Goal: Task Accomplishment & Management: Manage account settings

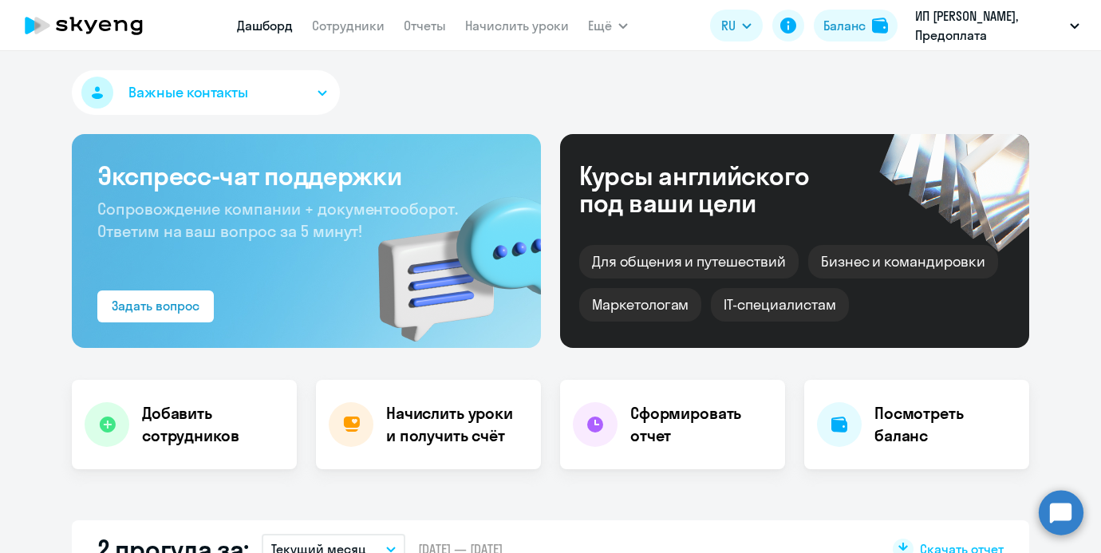
select select "30"
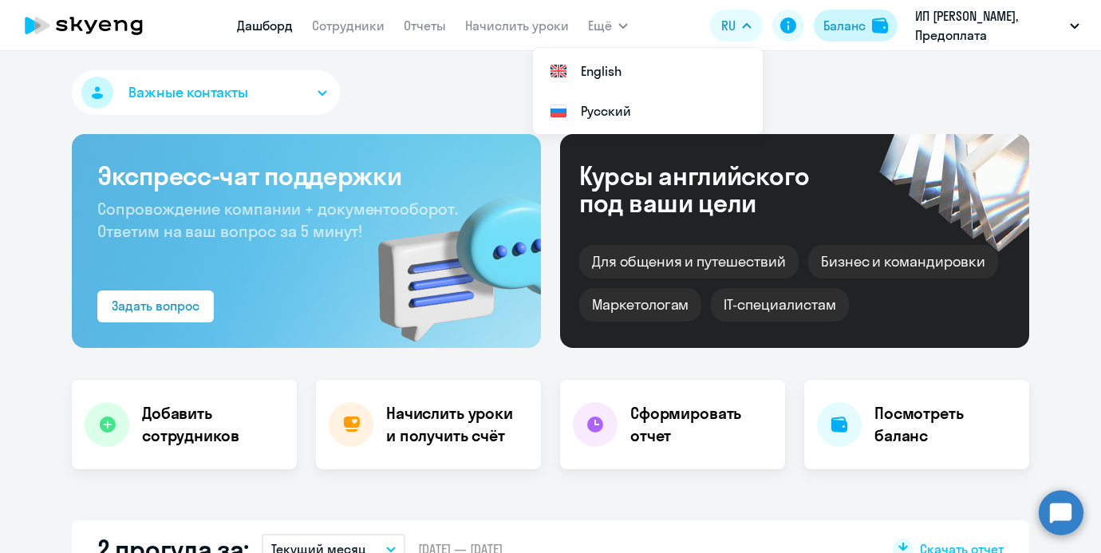
click at [833, 35] on button "Баланс" at bounding box center [856, 26] width 84 height 32
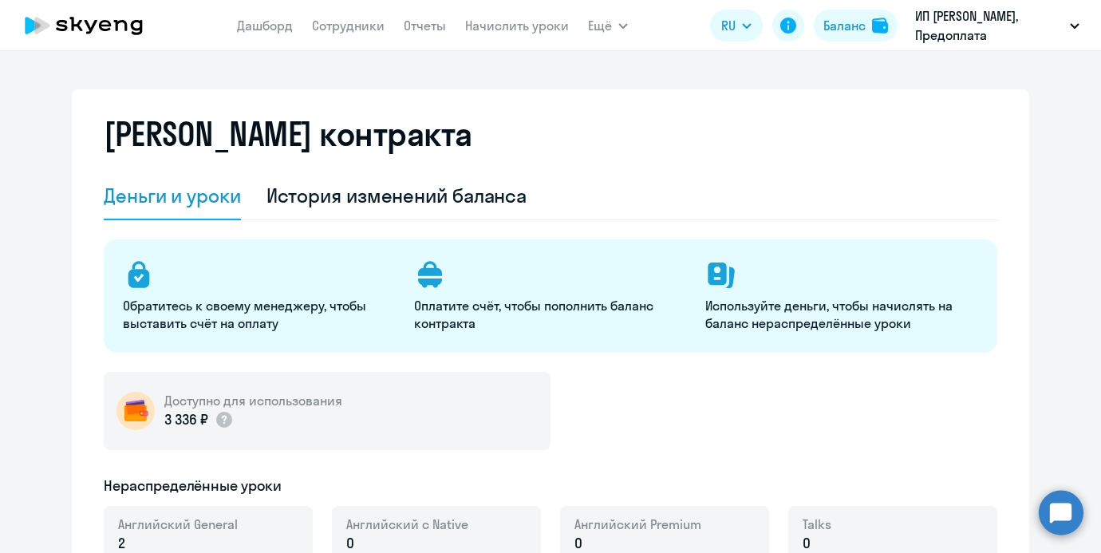
select select "english_adult_not_native_speaker"
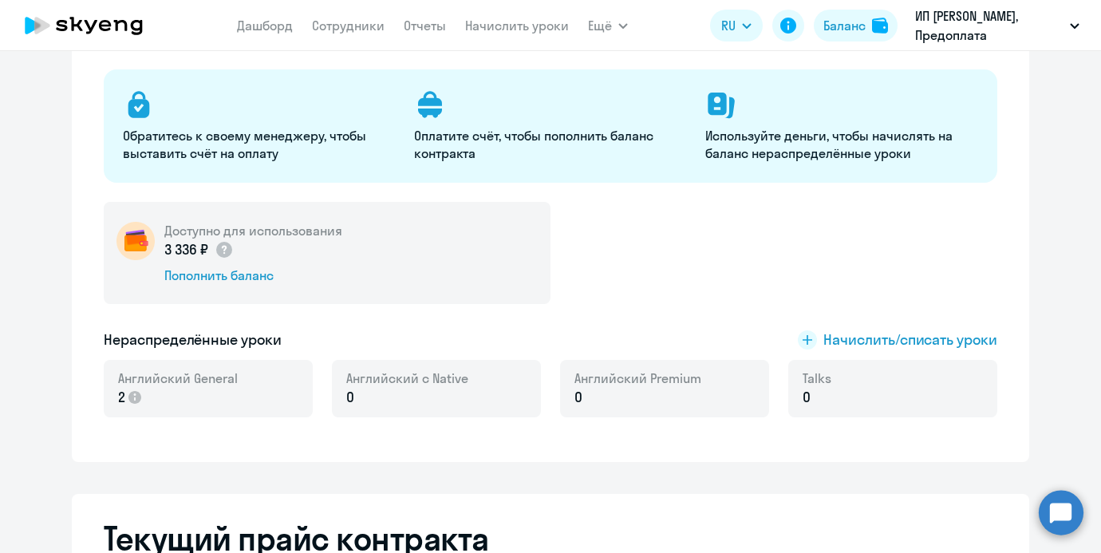
scroll to position [203, 0]
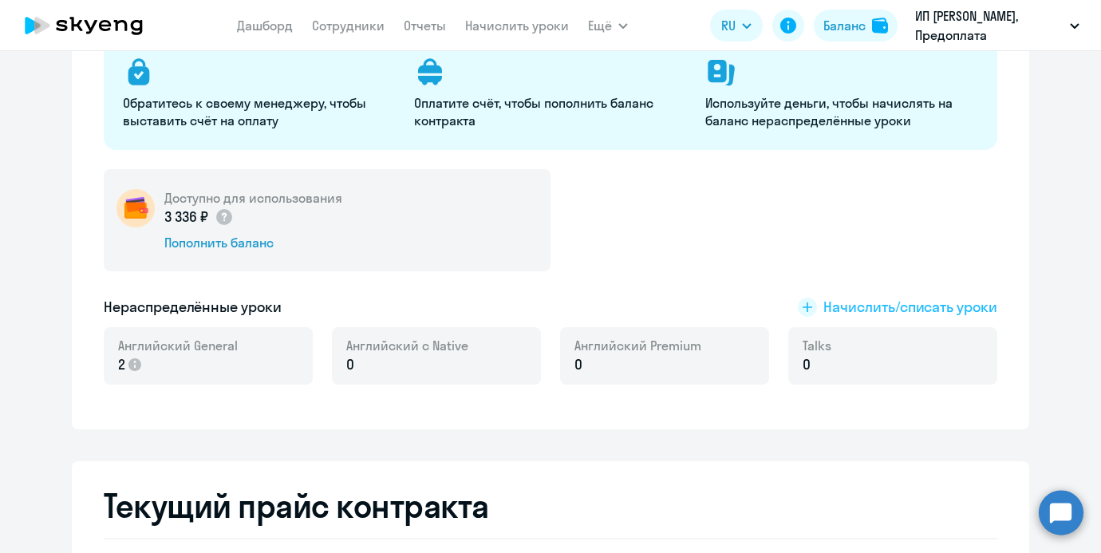
click at [847, 311] on span "Начислить/списать уроки" at bounding box center [911, 307] width 174 height 21
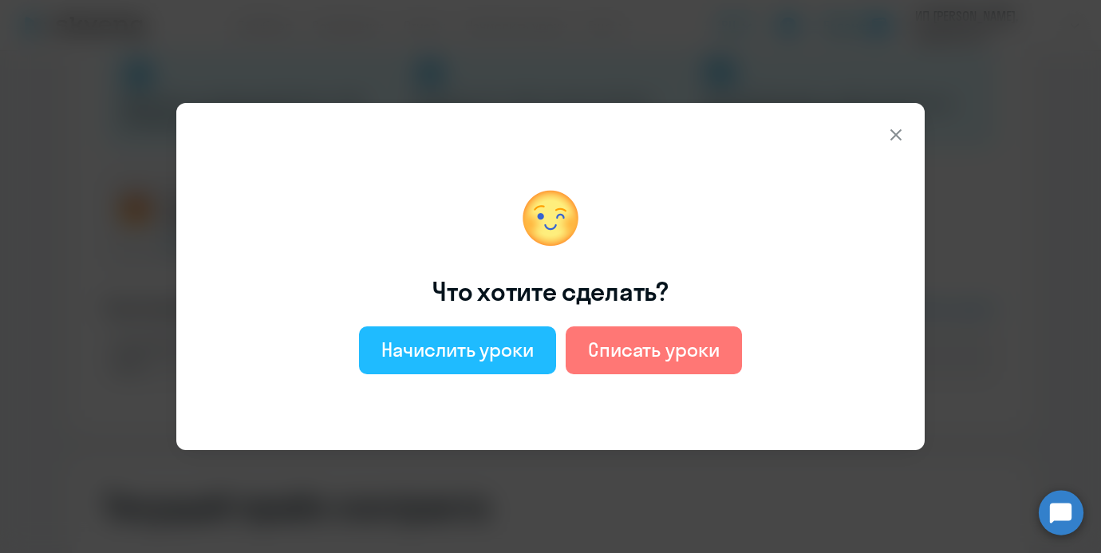
click at [492, 341] on div "Начислить уроки" at bounding box center [457, 350] width 152 height 26
select select "english_adult_not_native_speaker"
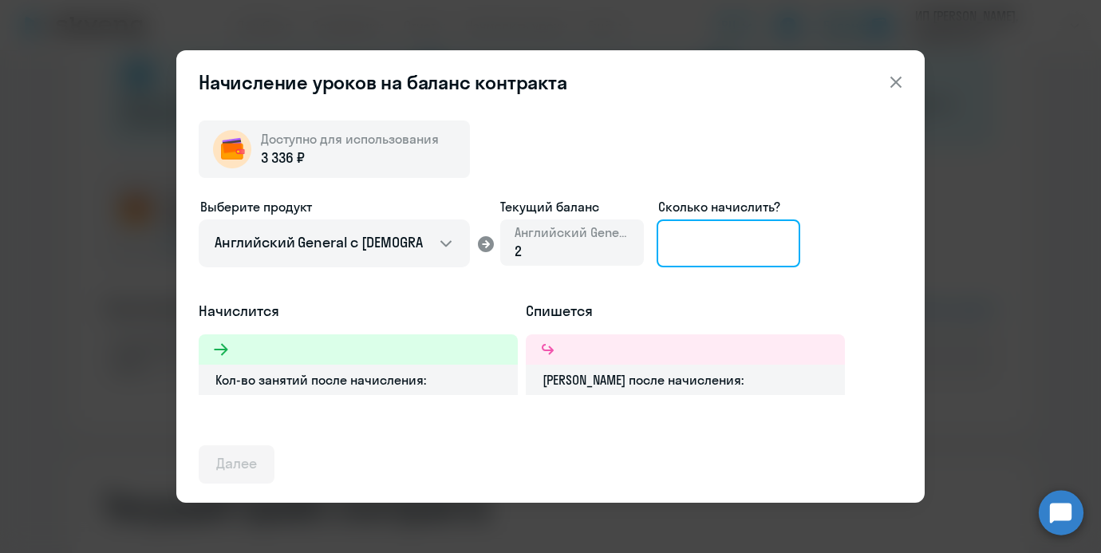
click at [710, 245] on input at bounding box center [729, 243] width 144 height 48
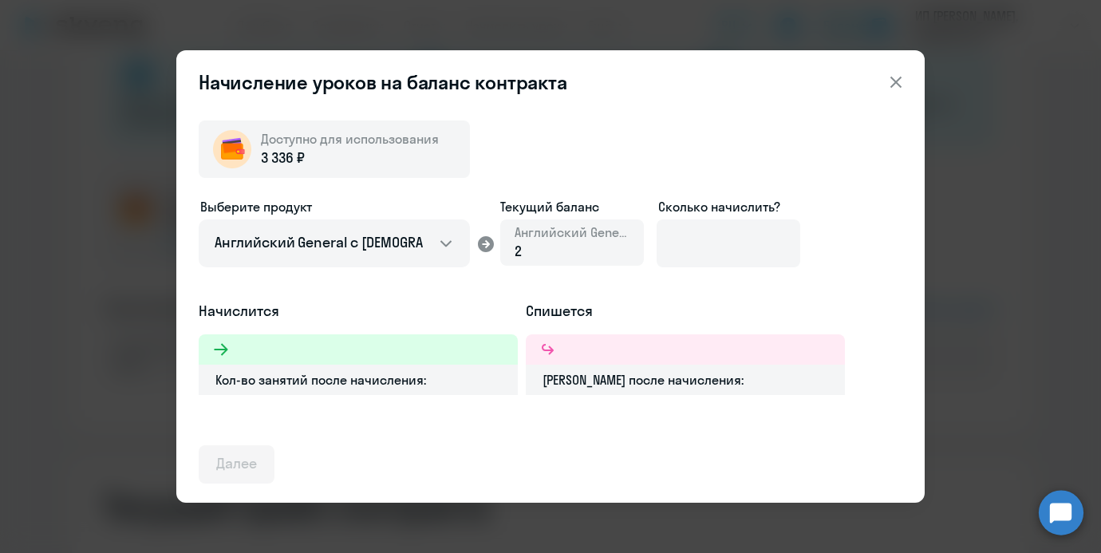
click at [960, 186] on div "Начисление уроков на баланс контракта Доступно для использования 3 336 ₽ Выбери…" at bounding box center [550, 276] width 1101 height 553
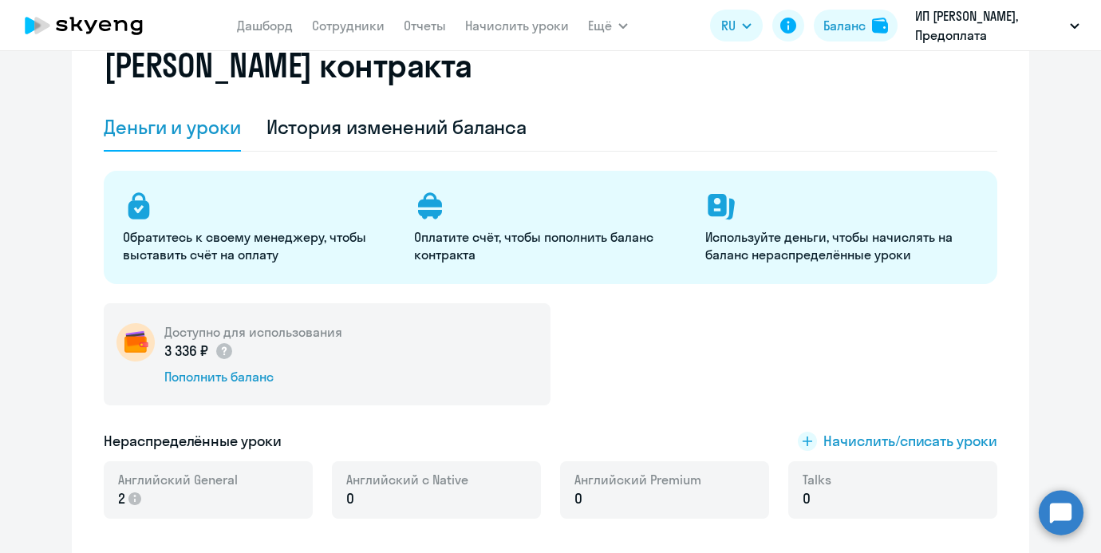
scroll to position [55, 0]
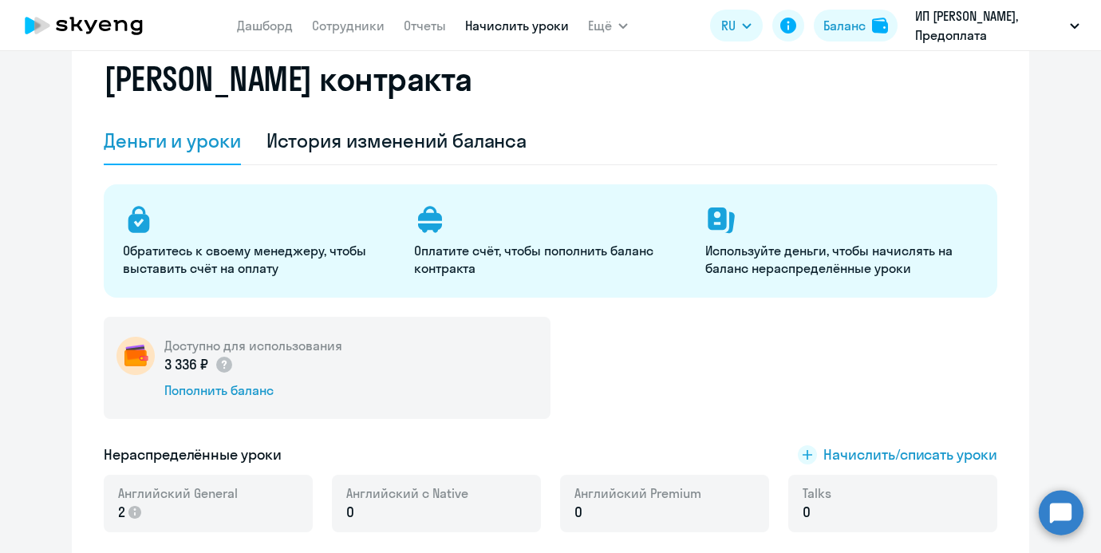
click at [500, 29] on link "Начислить уроки" at bounding box center [517, 26] width 104 height 16
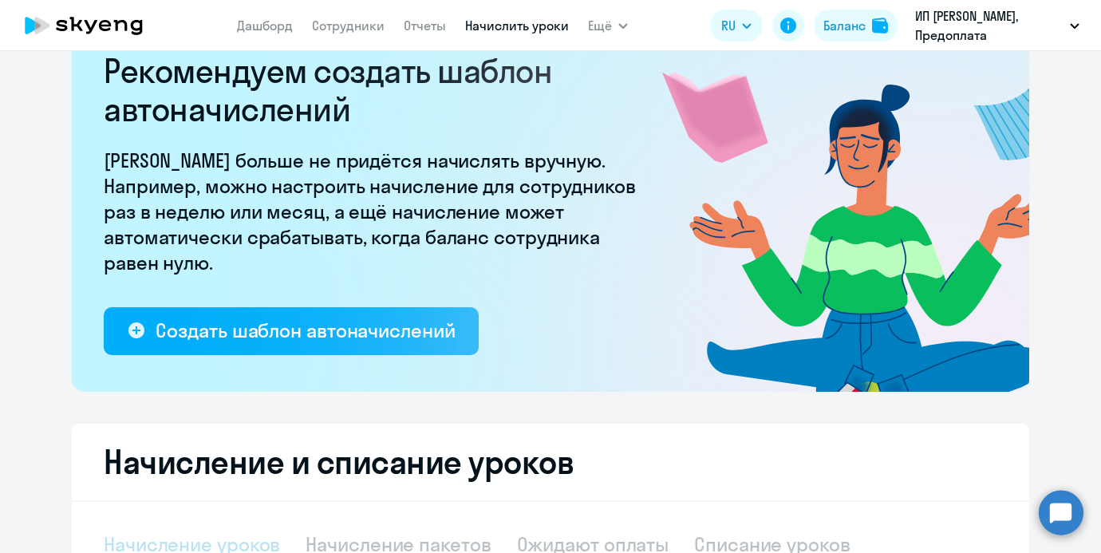
select select "10"
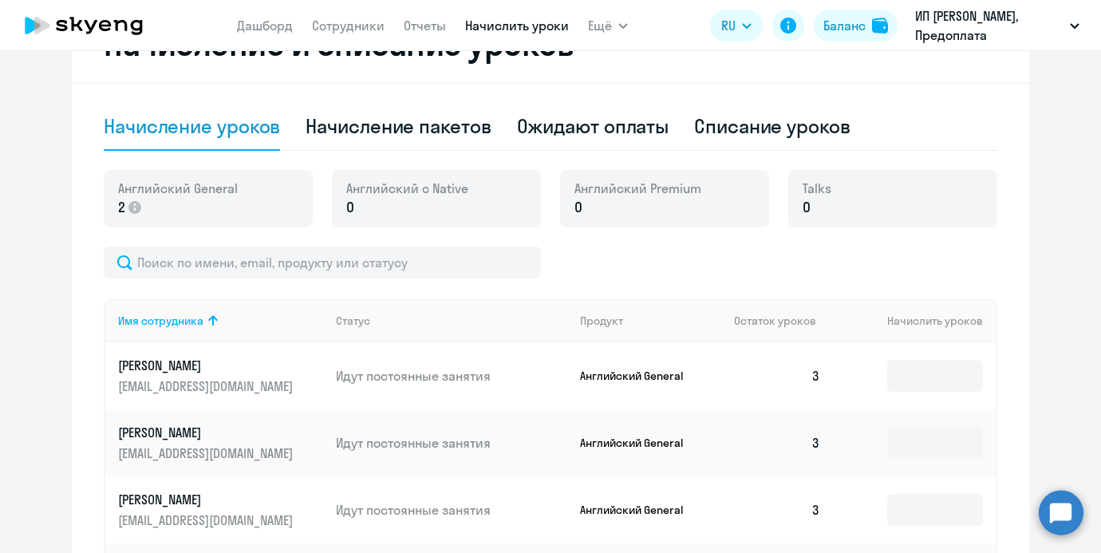
scroll to position [518, 0]
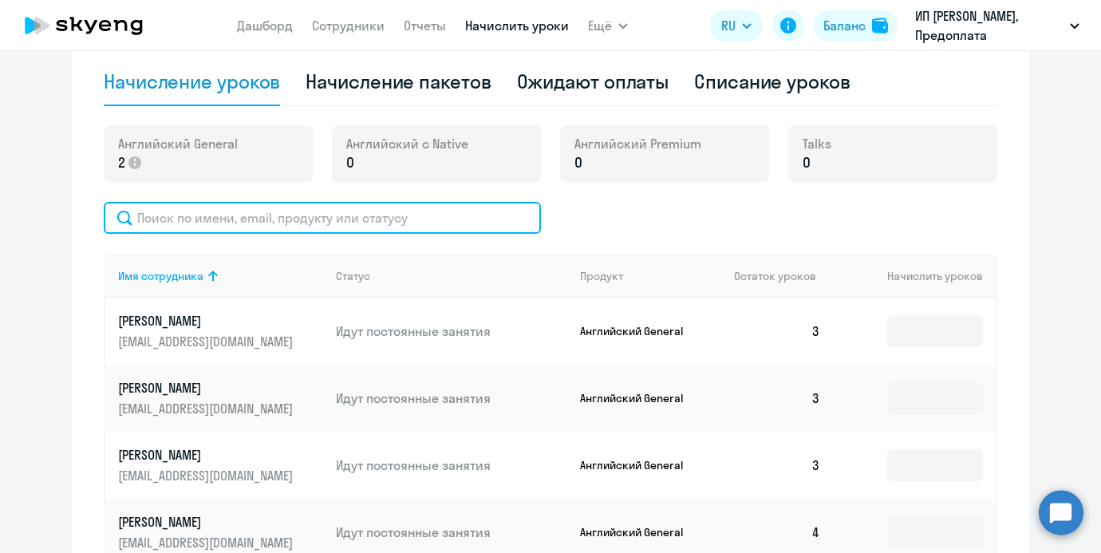
click at [257, 216] on input "text" at bounding box center [322, 218] width 437 height 32
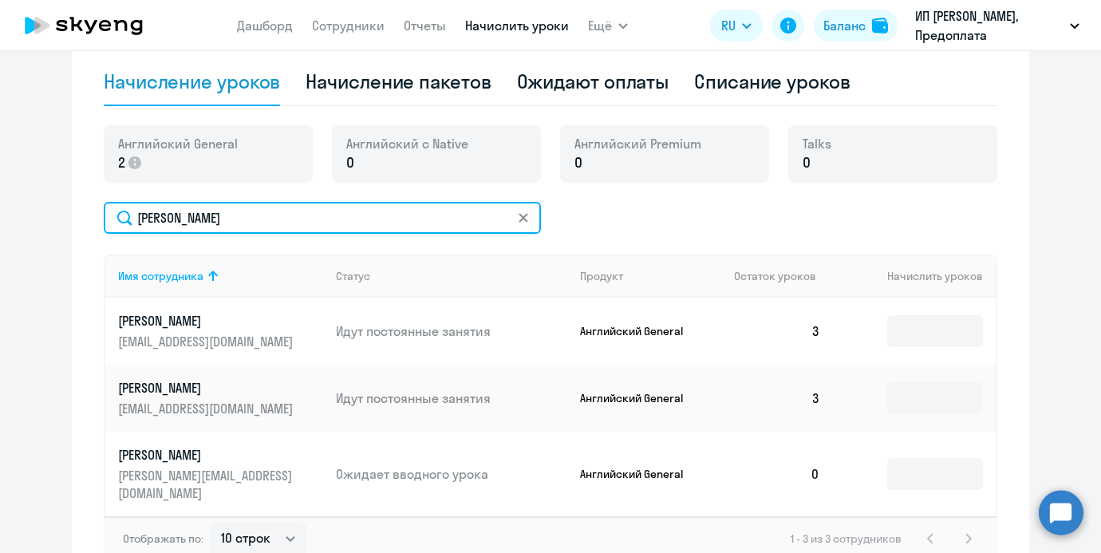
type input "[PERSON_NAME]"
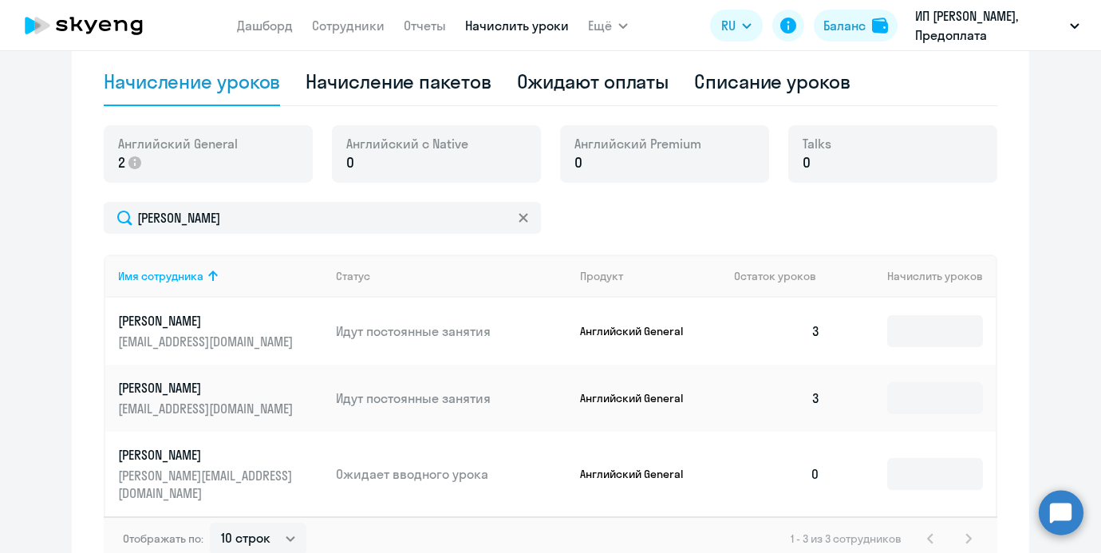
click at [884, 460] on td at bounding box center [914, 474] width 163 height 85
click at [893, 460] on input at bounding box center [935, 474] width 96 height 32
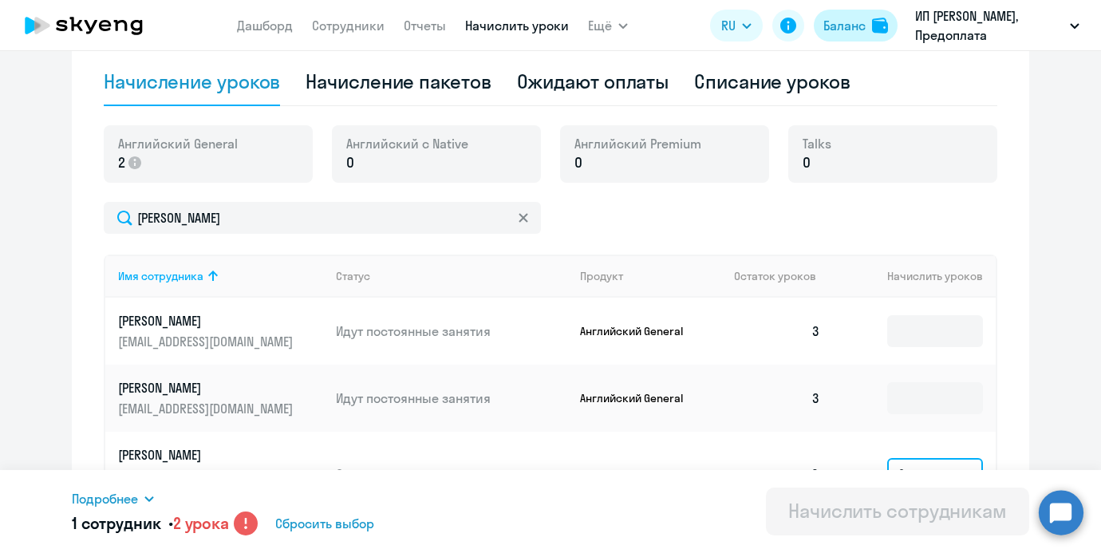
type input "2"
click at [844, 25] on div "Баланс" at bounding box center [845, 25] width 42 height 19
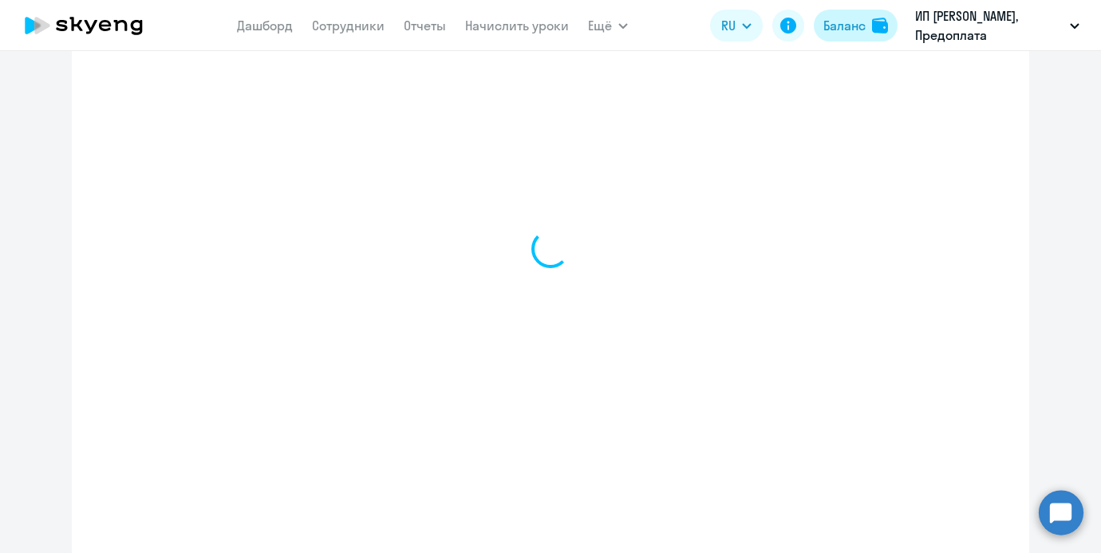
select select "english_adult_not_native_speaker"
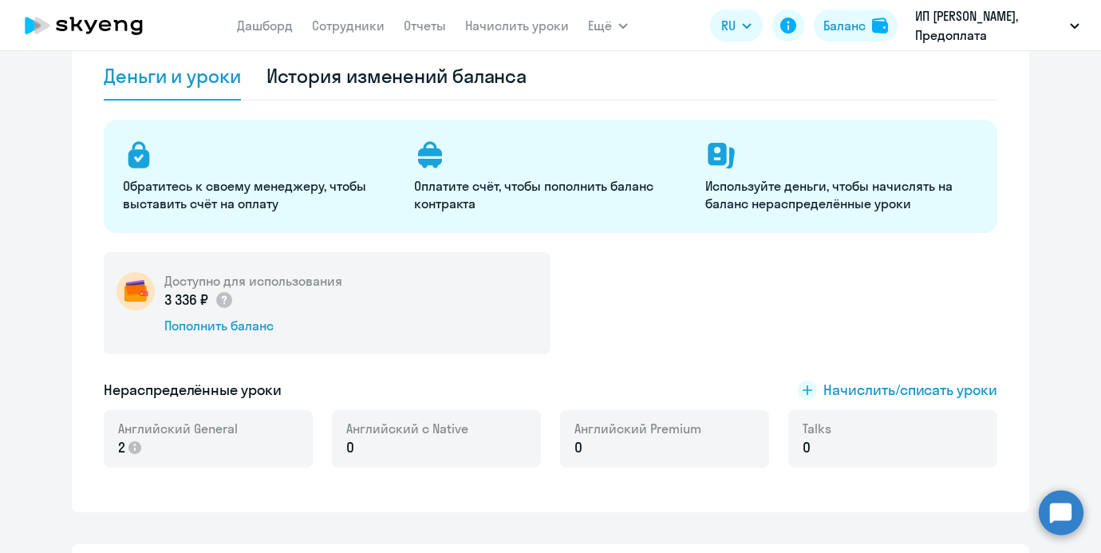
scroll to position [128, 0]
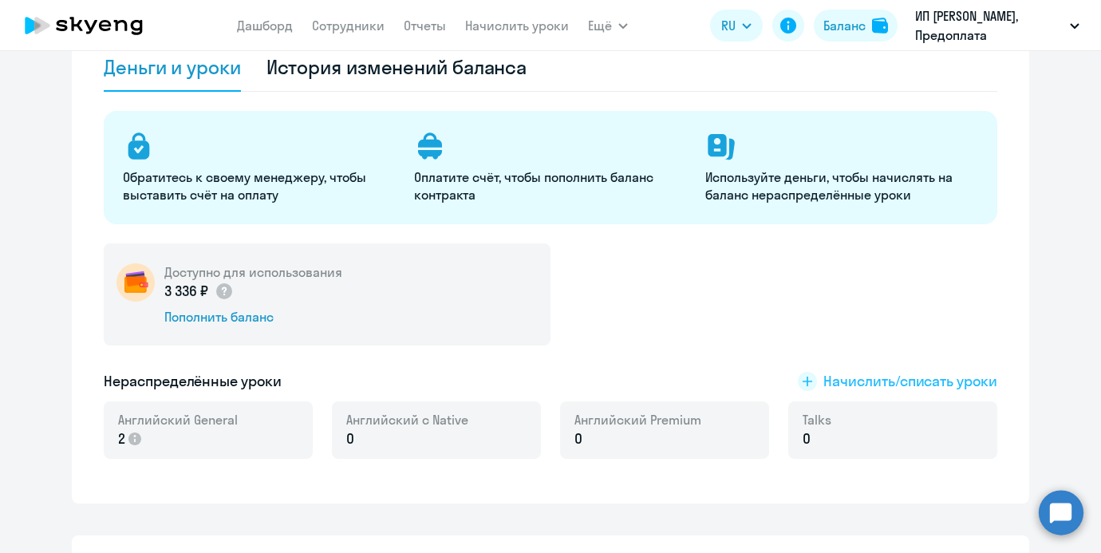
click at [873, 375] on span "Начислить/списать уроки" at bounding box center [911, 381] width 174 height 21
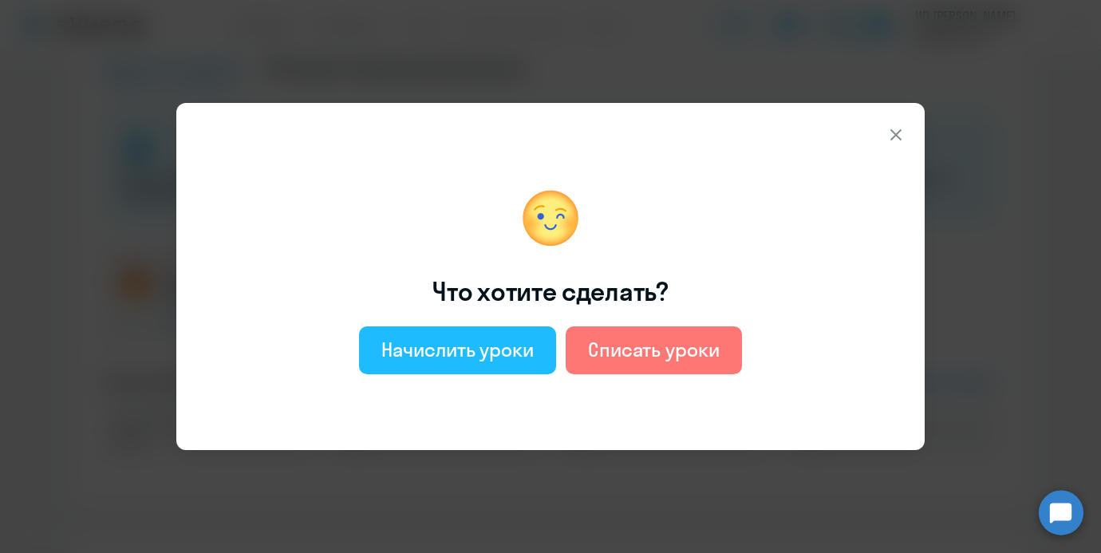
click at [476, 338] on div "Начислить уроки" at bounding box center [457, 350] width 152 height 26
select select "english_adult_not_native_speaker"
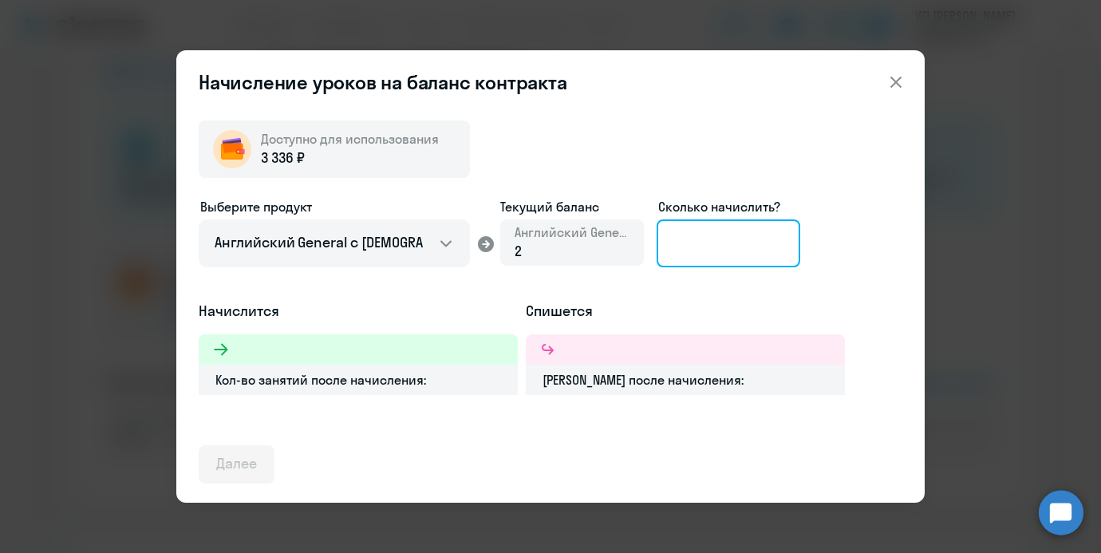
click at [712, 257] on input at bounding box center [729, 243] width 144 height 48
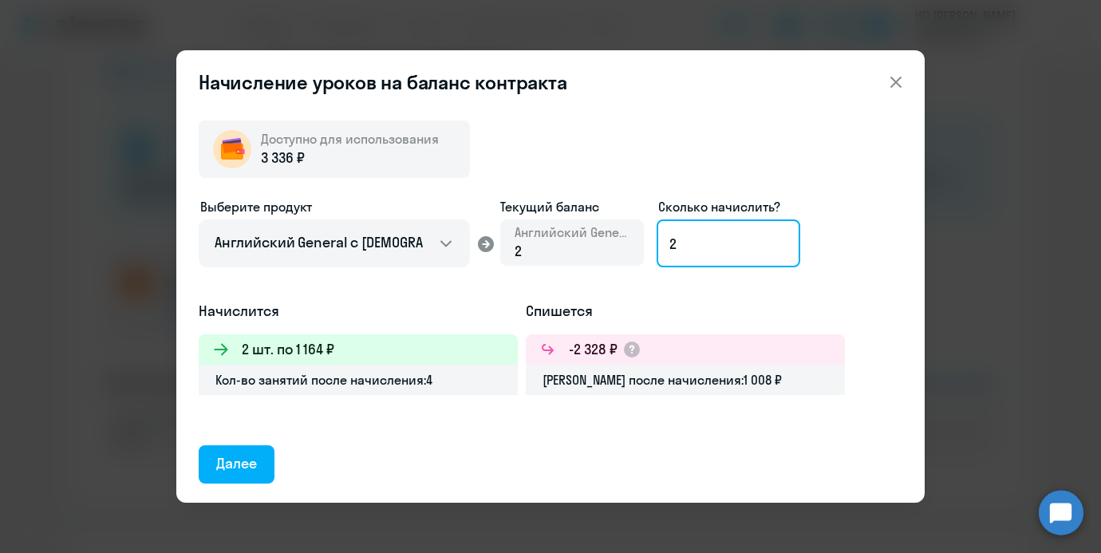
type input "2"
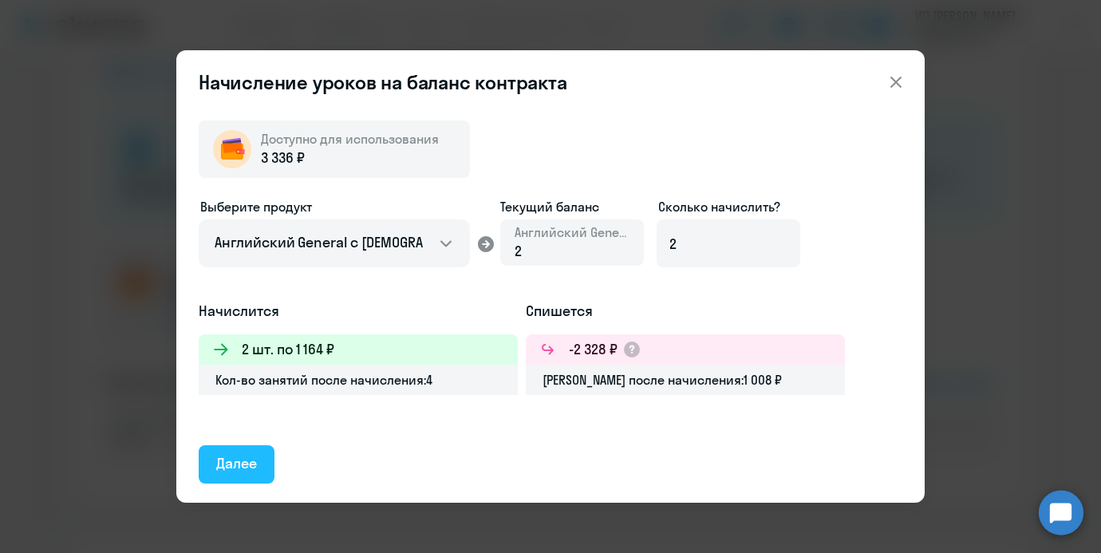
click at [240, 464] on div "Далее" at bounding box center [236, 463] width 41 height 21
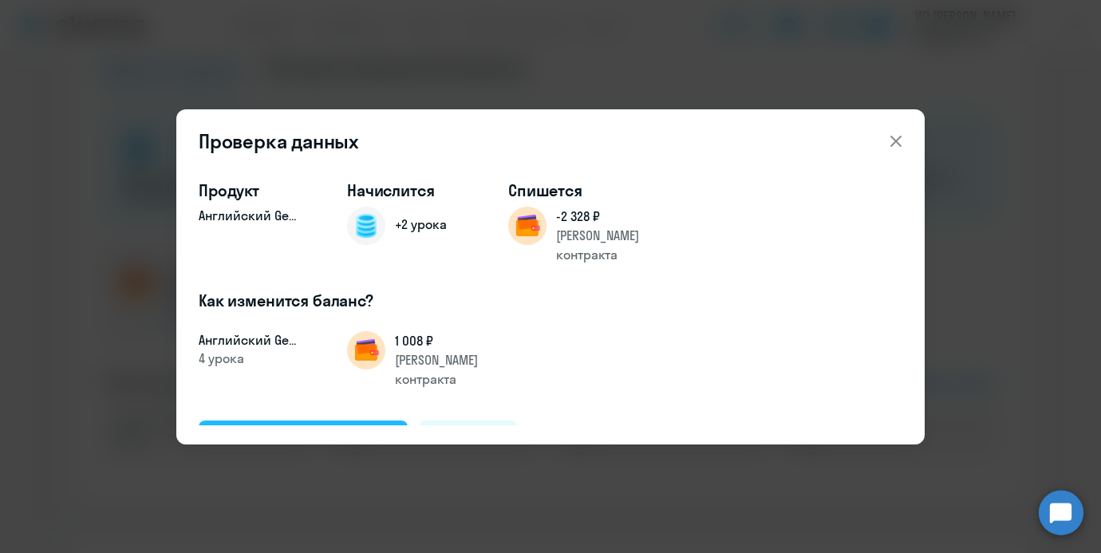
click at [310, 421] on button "Подтвердить и начислить" at bounding box center [303, 440] width 209 height 38
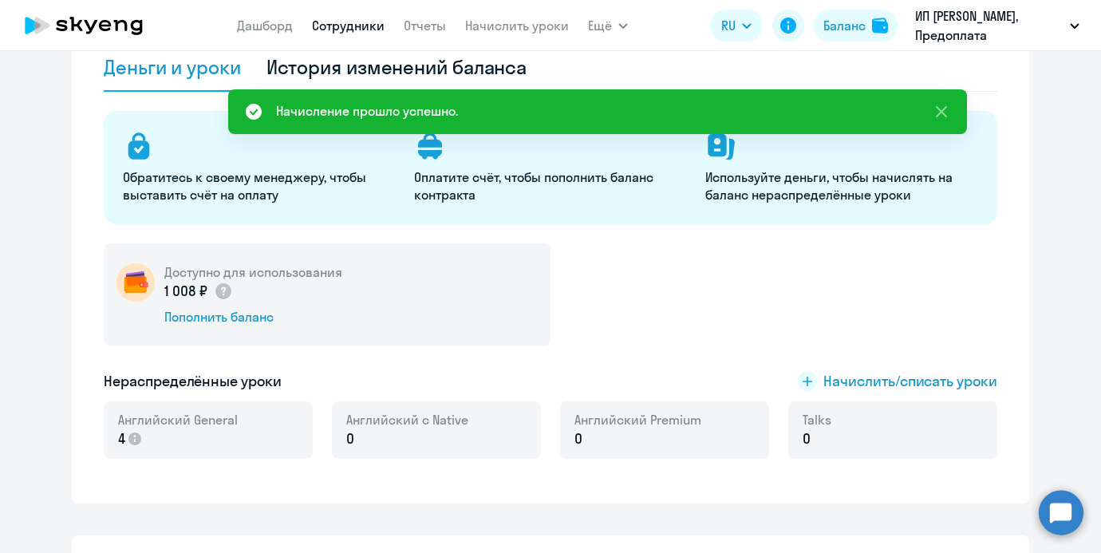
click at [354, 32] on link "Сотрудники" at bounding box center [348, 26] width 73 height 16
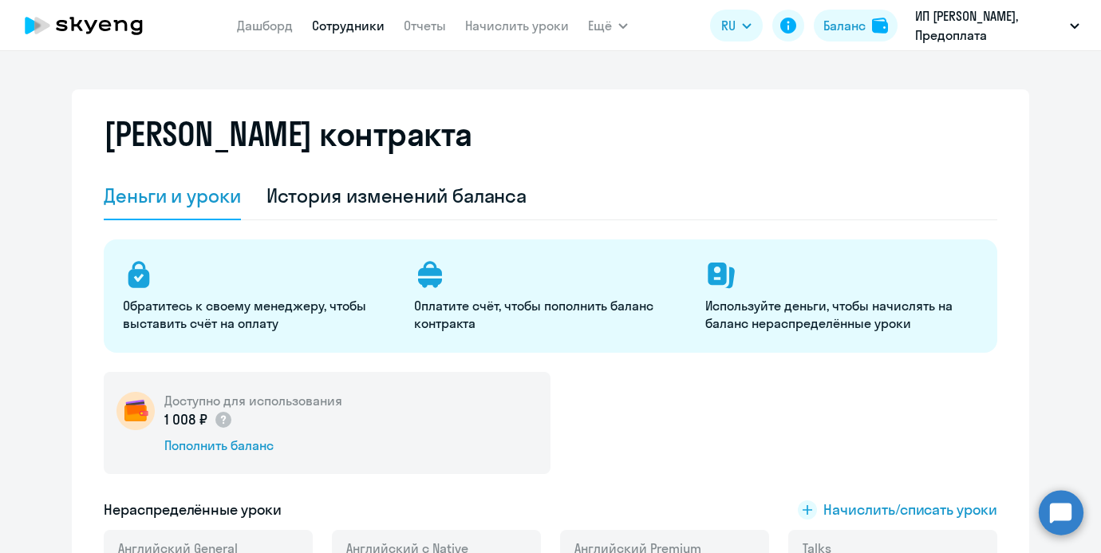
select select "30"
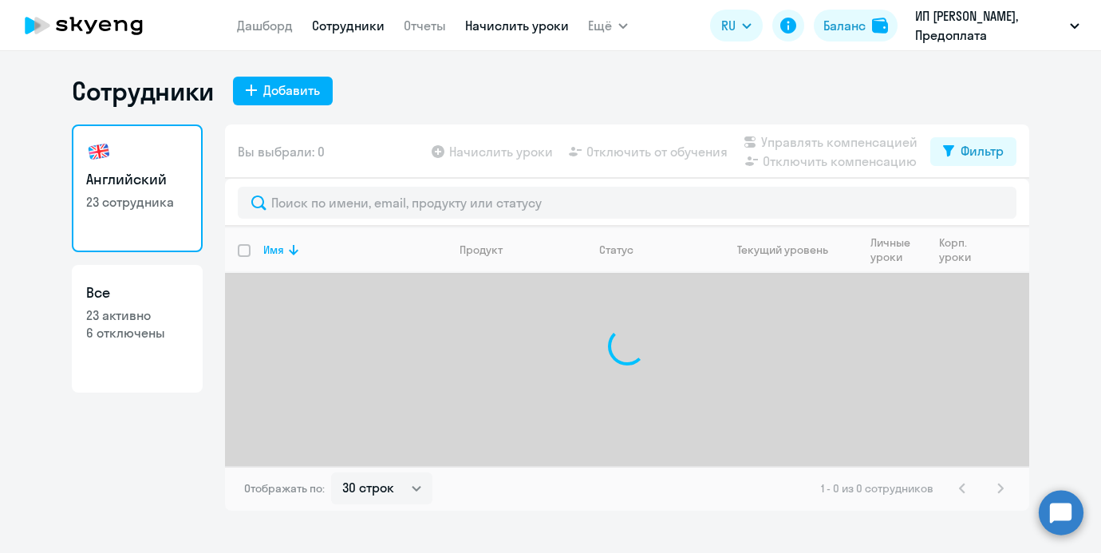
click at [474, 20] on link "Начислить уроки" at bounding box center [517, 26] width 104 height 16
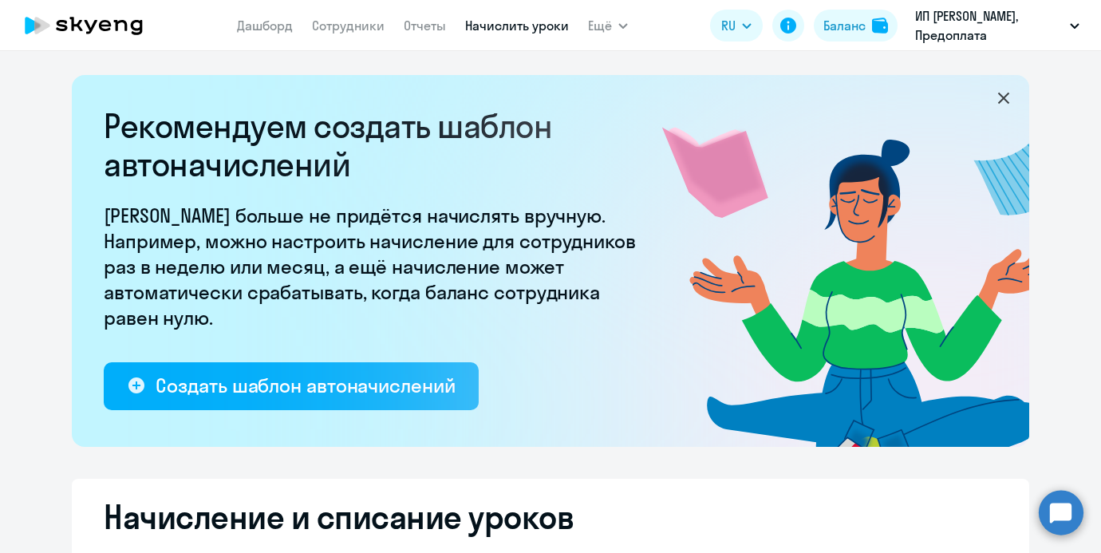
select select "10"
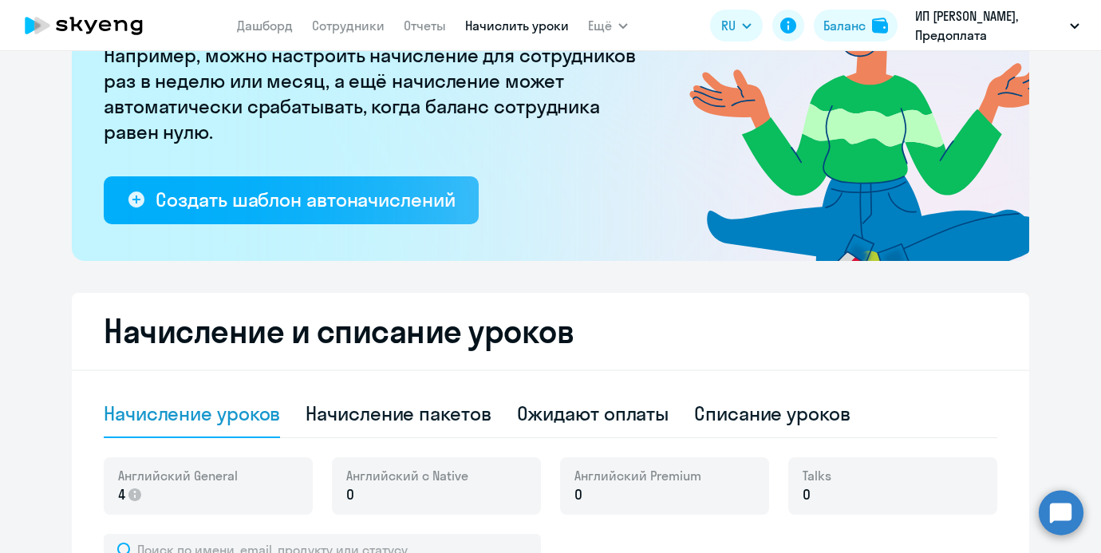
scroll to position [292, 0]
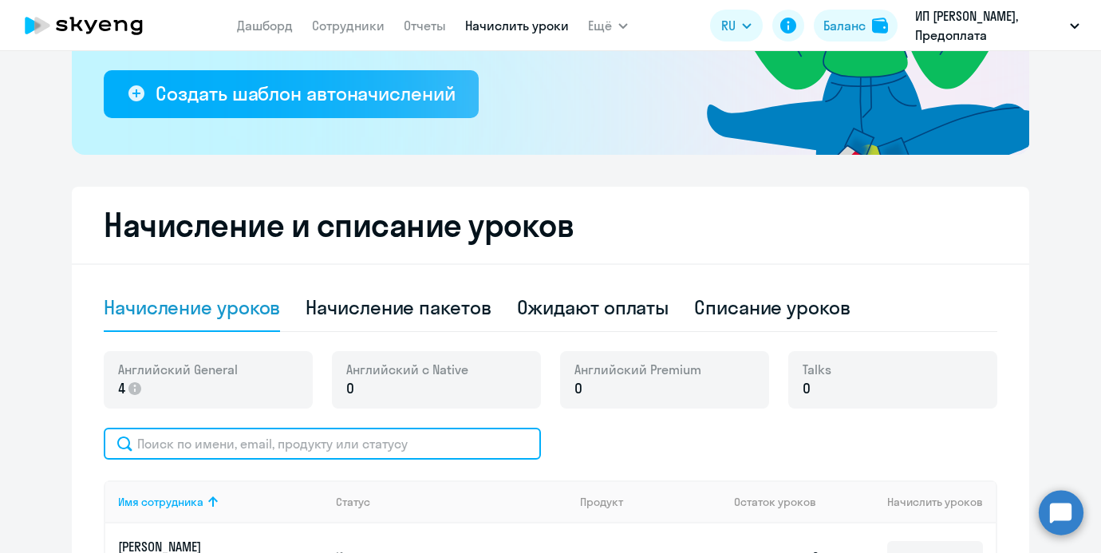
click at [224, 429] on input "text" at bounding box center [322, 444] width 437 height 32
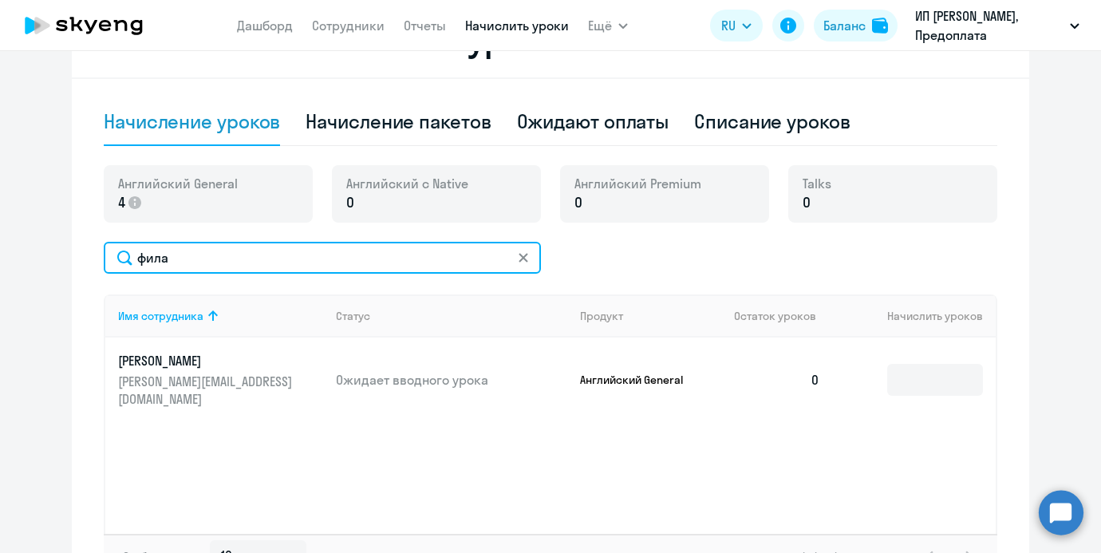
scroll to position [489, 0]
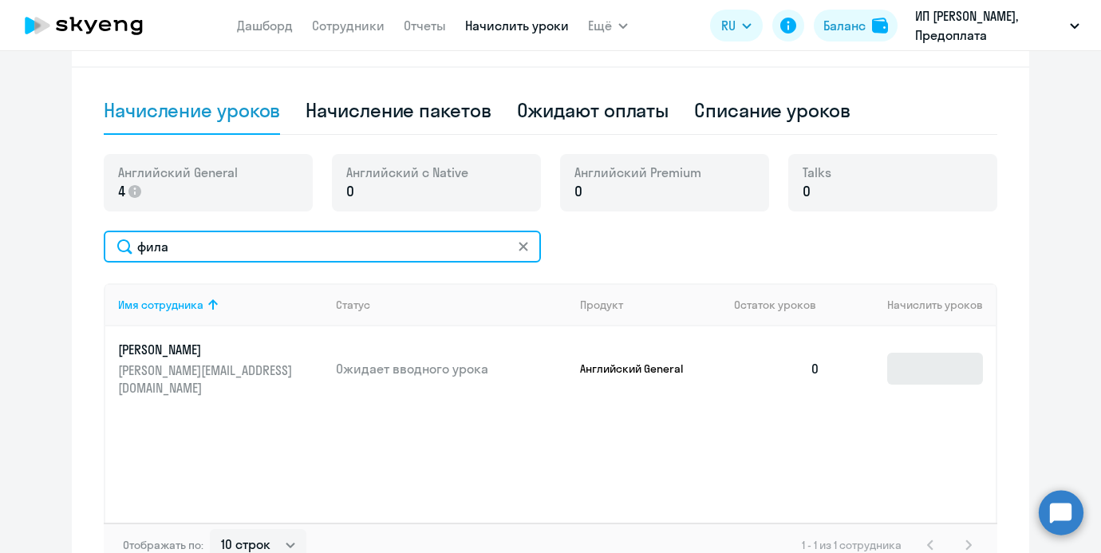
type input "фила"
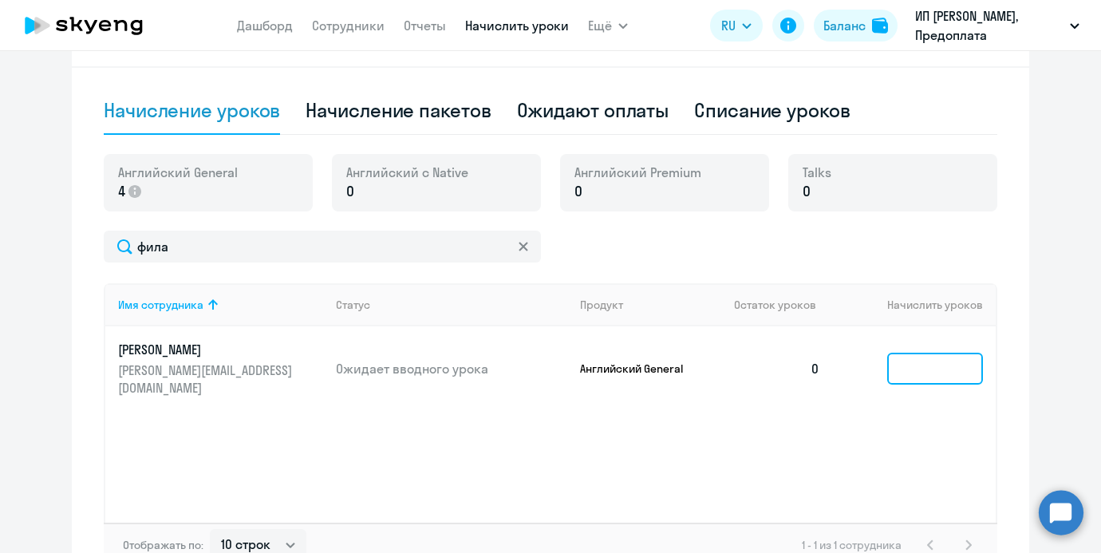
click at [933, 353] on input at bounding box center [935, 369] width 96 height 32
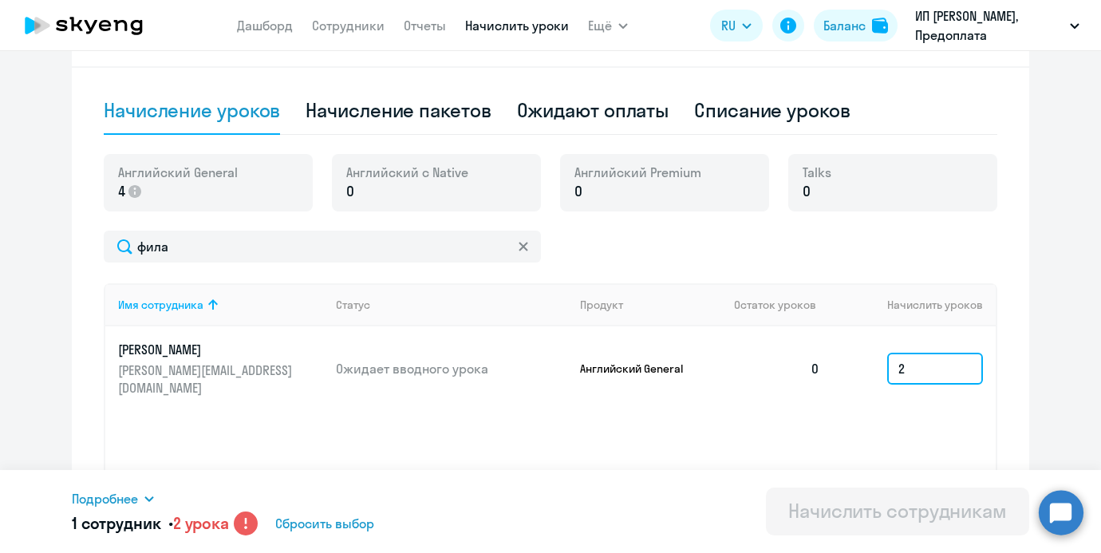
type input "2"
click at [239, 529] on icon at bounding box center [246, 524] width 24 height 24
click at [245, 527] on circle at bounding box center [246, 524] width 24 height 24
click at [112, 508] on span "Подробнее" at bounding box center [105, 498] width 66 height 19
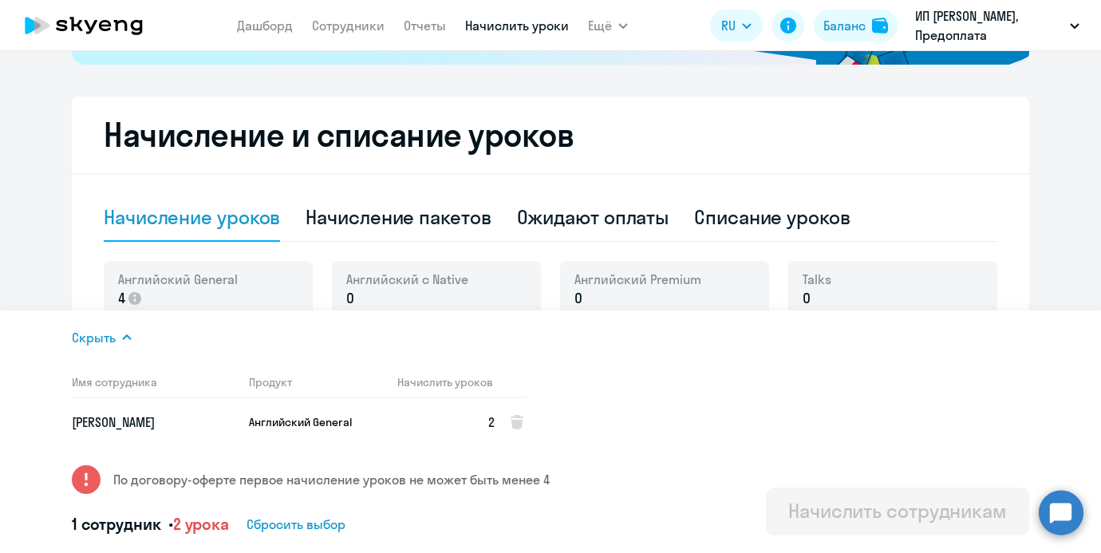
scroll to position [372, 0]
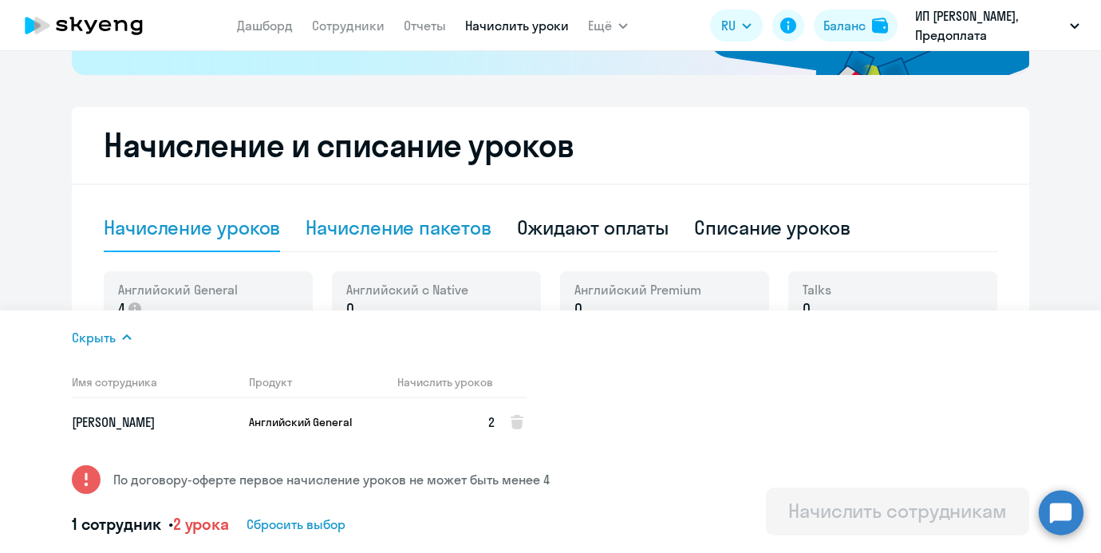
click at [413, 218] on div "Начисление пакетов" at bounding box center [398, 228] width 185 height 26
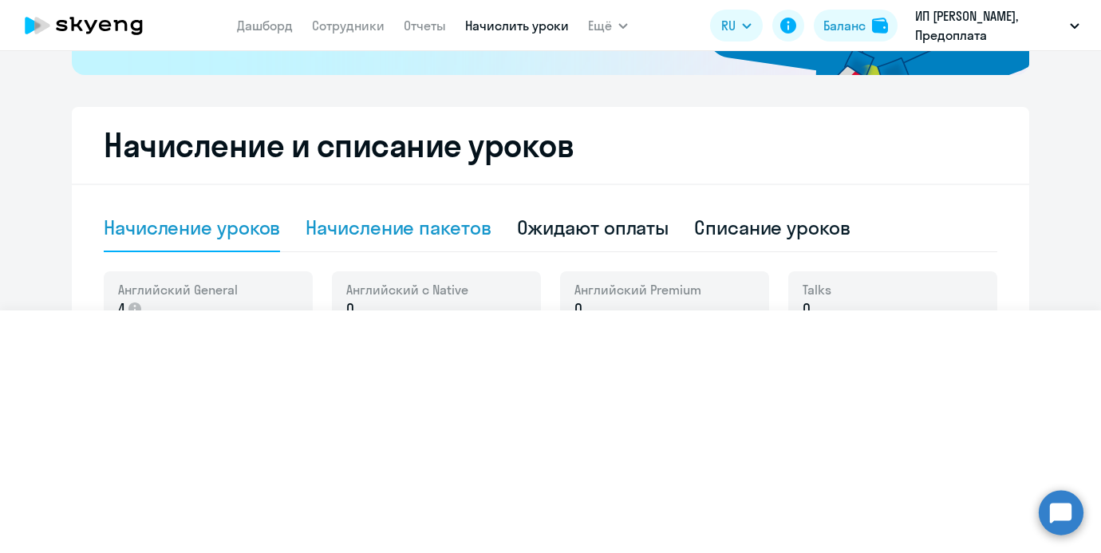
select select "10"
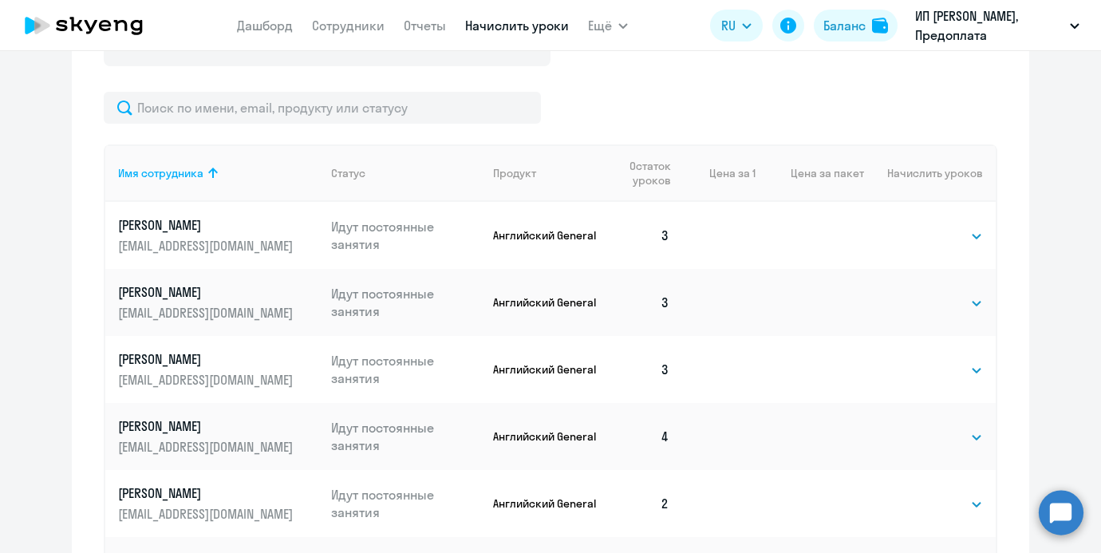
scroll to position [680, 0]
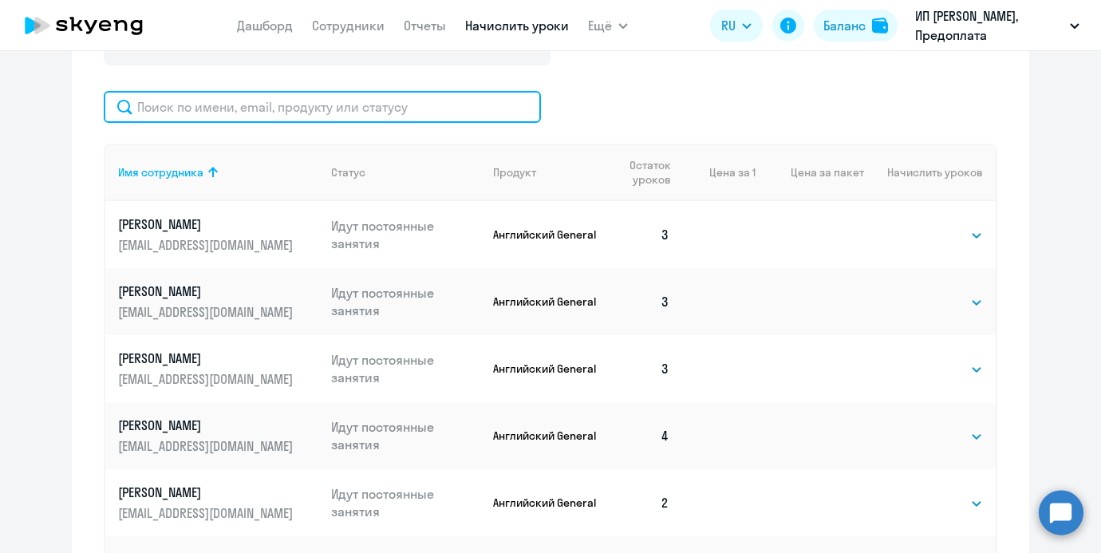
click at [409, 105] on input "text" at bounding box center [322, 107] width 437 height 32
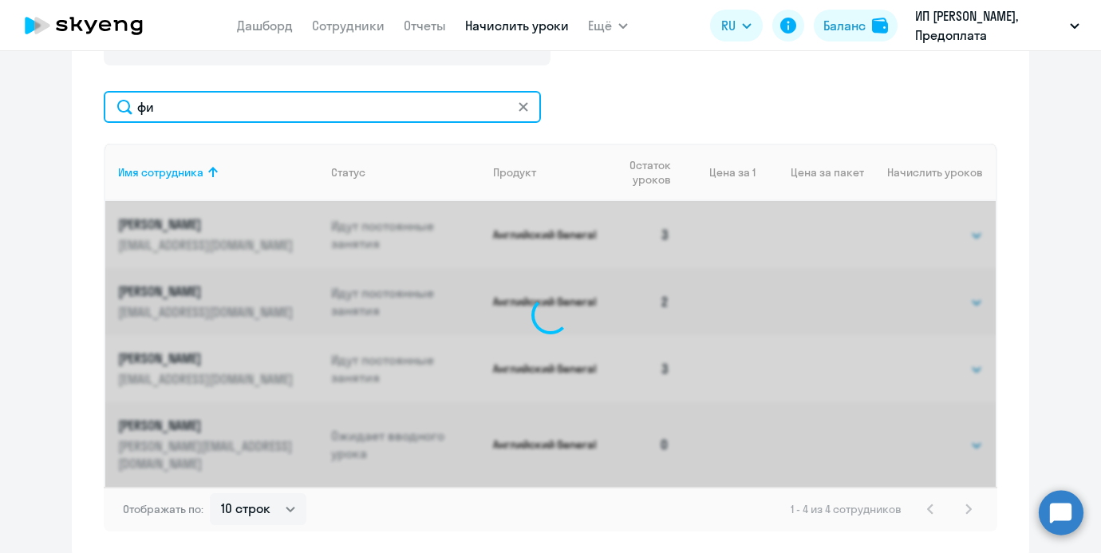
scroll to position [644, 0]
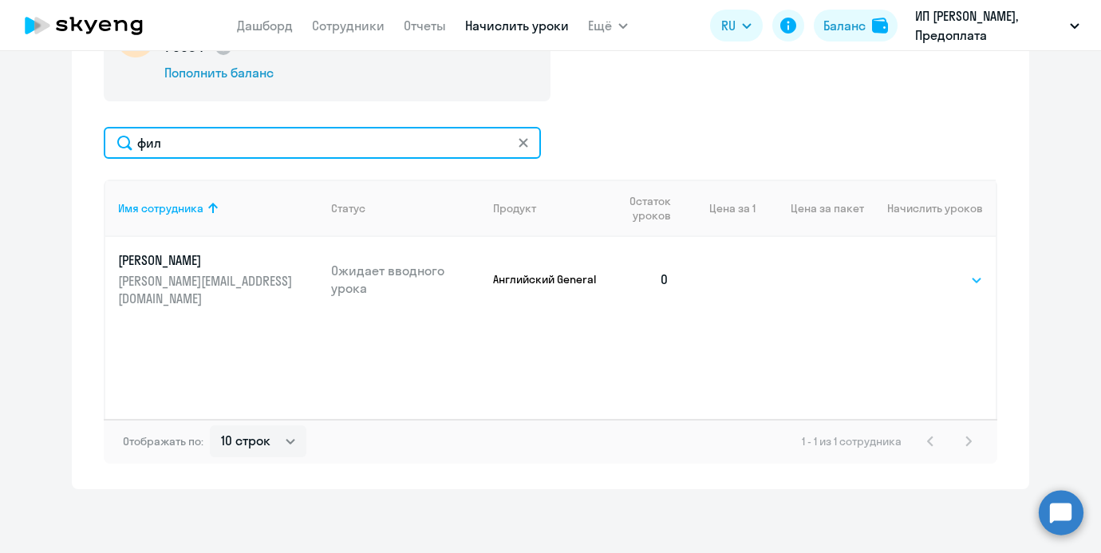
type input "фил"
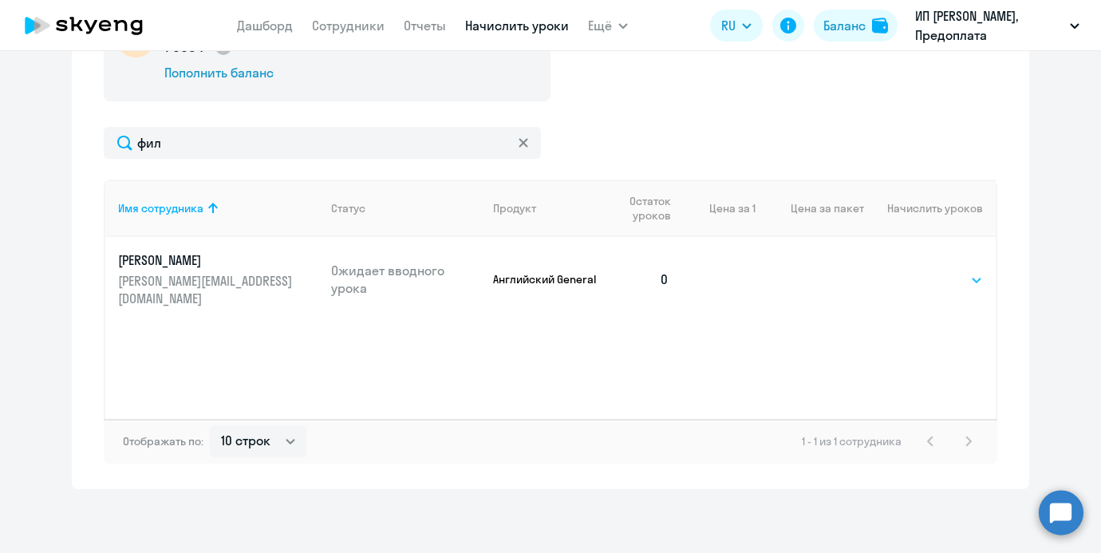
click at [925, 271] on select "Выбрать 4 8 16 32 64 96 128" at bounding box center [950, 280] width 65 height 19
select select "4"
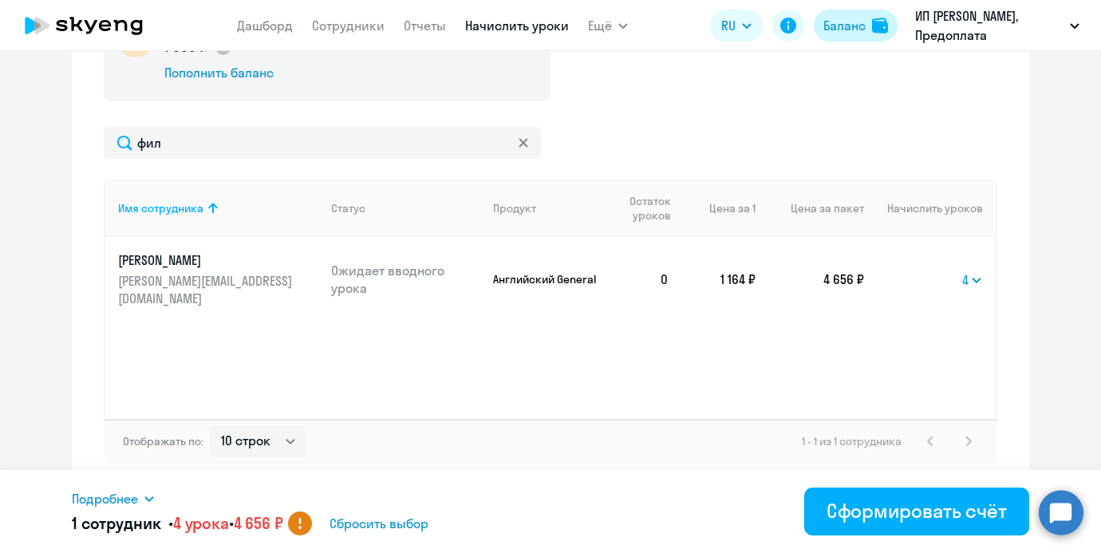
click at [840, 13] on button "Баланс" at bounding box center [856, 26] width 84 height 32
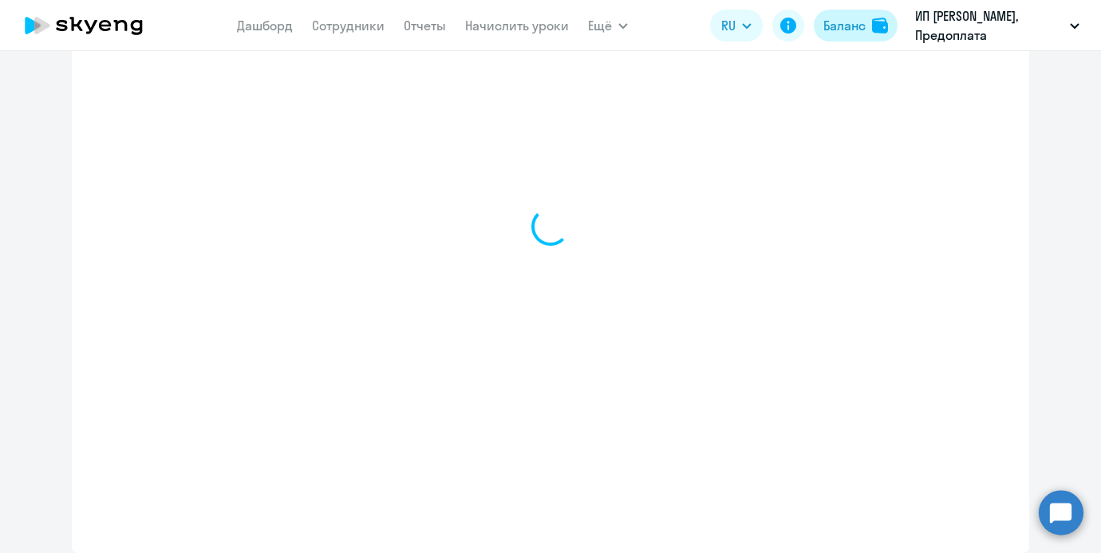
select select "english_adult_not_native_speaker"
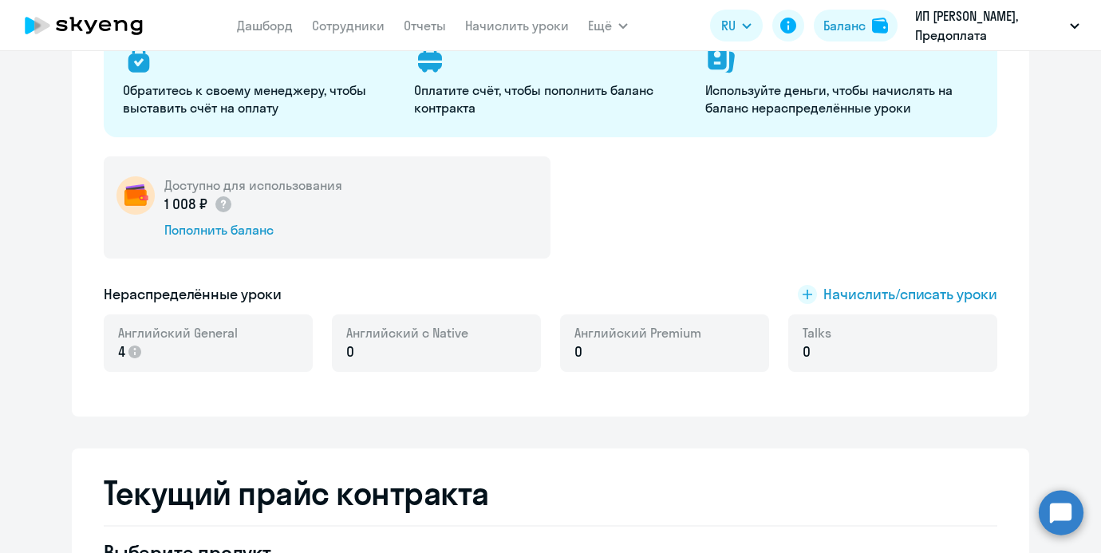
scroll to position [177, 0]
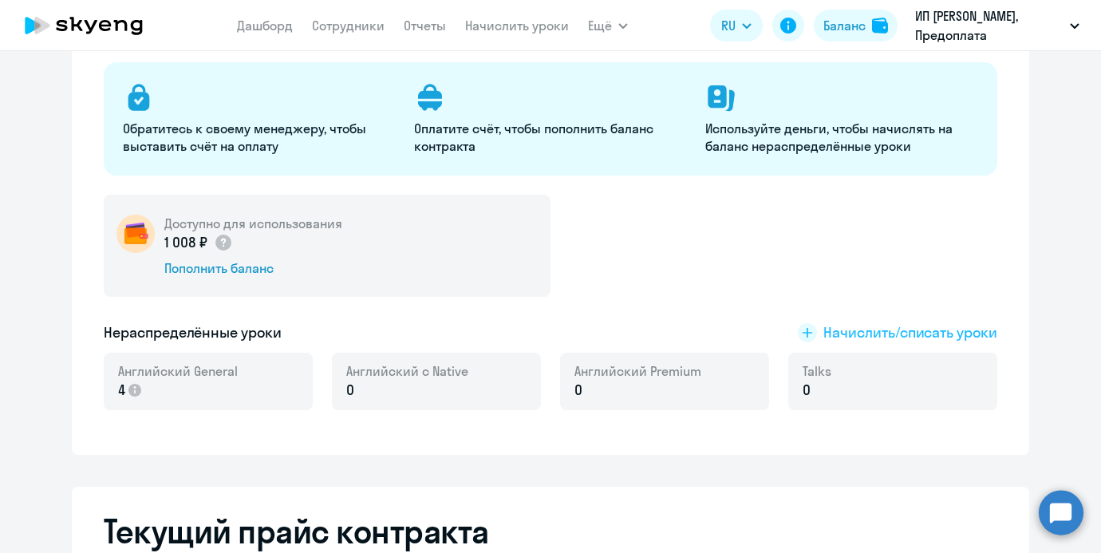
click at [887, 331] on span "Начислить/списать уроки" at bounding box center [911, 332] width 174 height 21
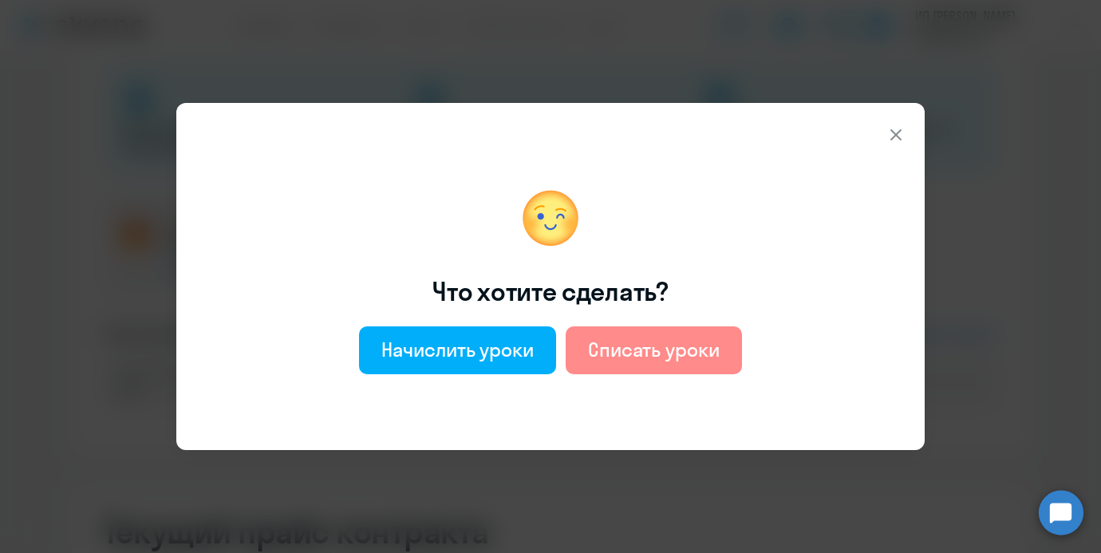
click at [653, 360] on div "Списать уроки" at bounding box center [654, 350] width 132 height 26
select select "english_adult_not_native_speaker"
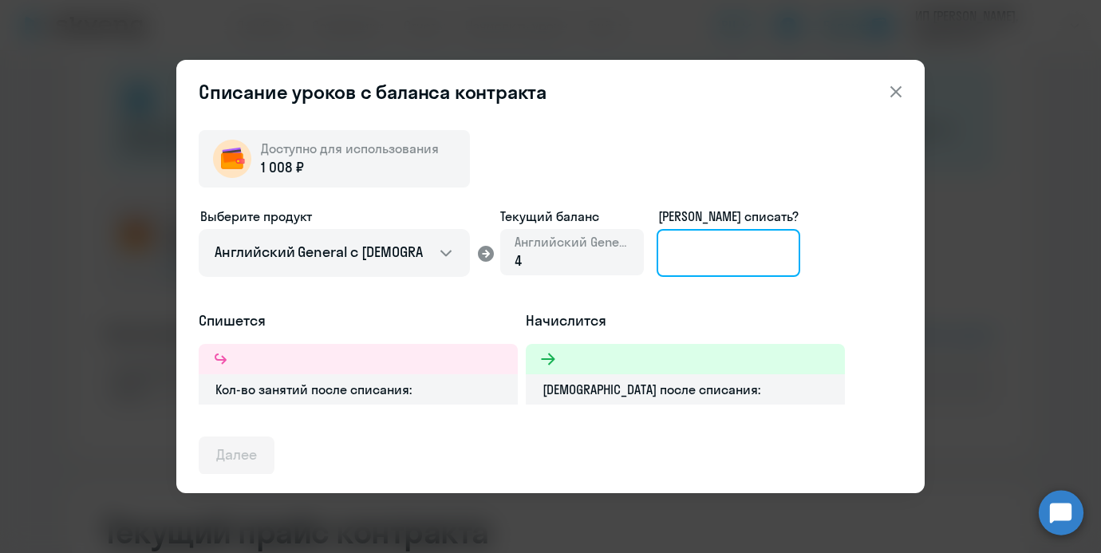
click at [698, 268] on input at bounding box center [729, 253] width 144 height 48
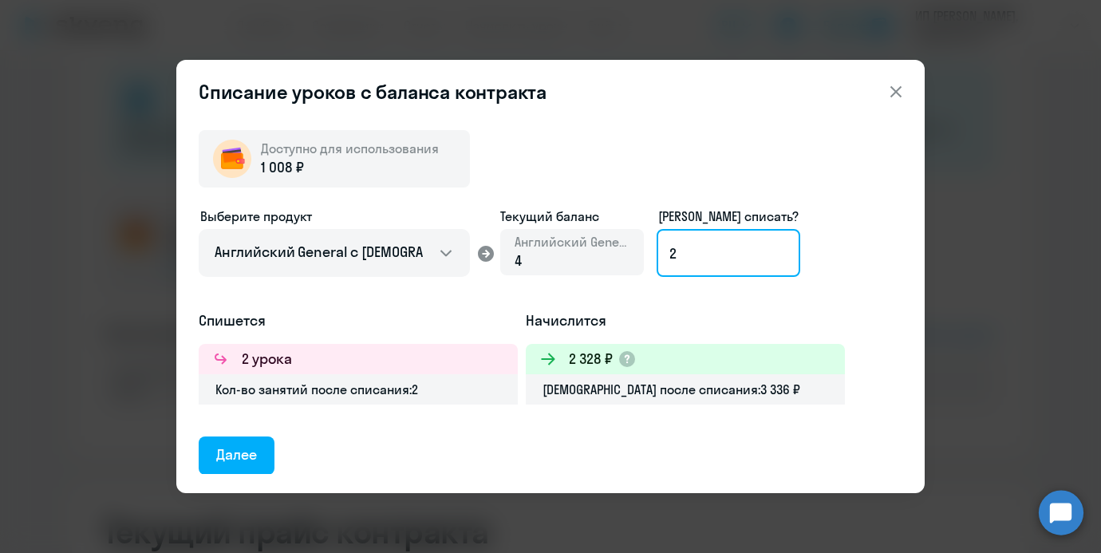
type input "2"
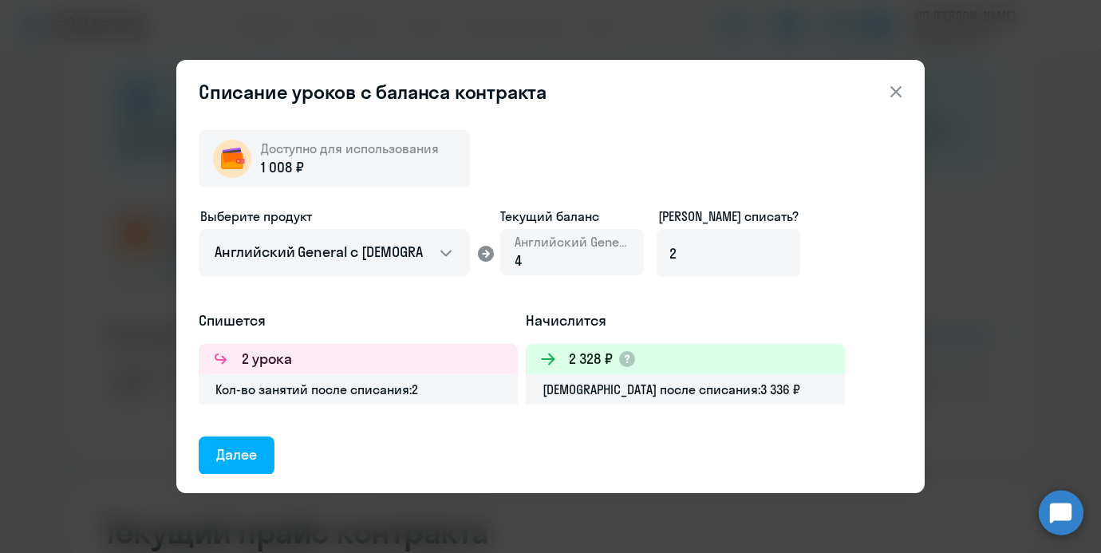
click at [889, 88] on icon at bounding box center [896, 91] width 19 height 19
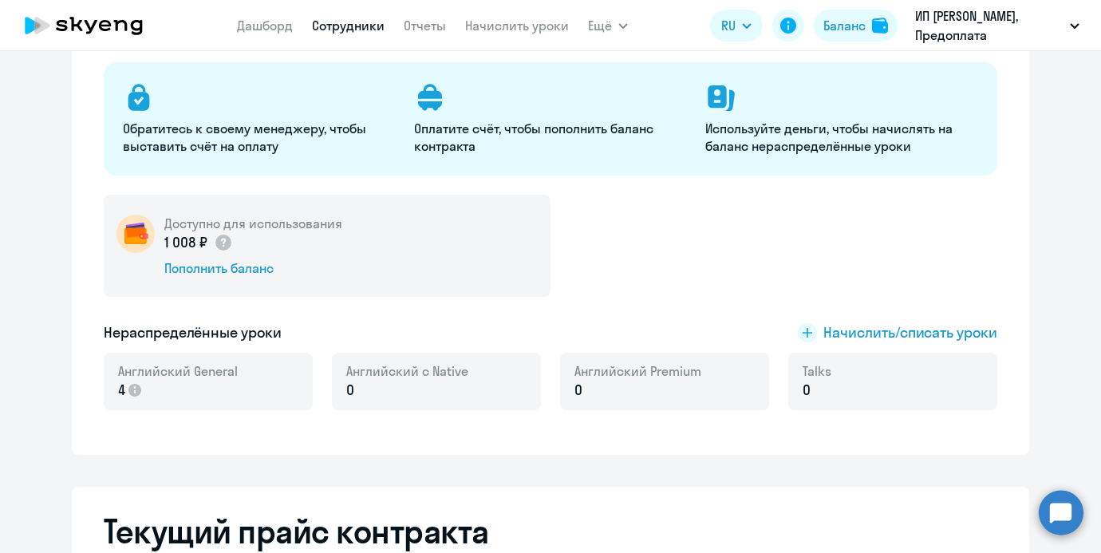
click at [354, 28] on link "Сотрудники" at bounding box center [348, 26] width 73 height 16
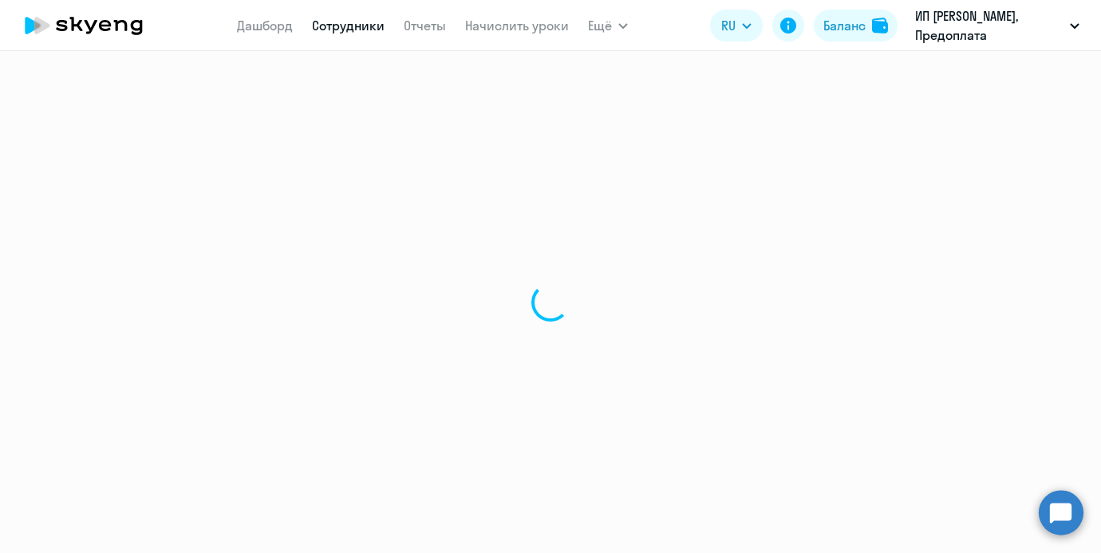
select select "30"
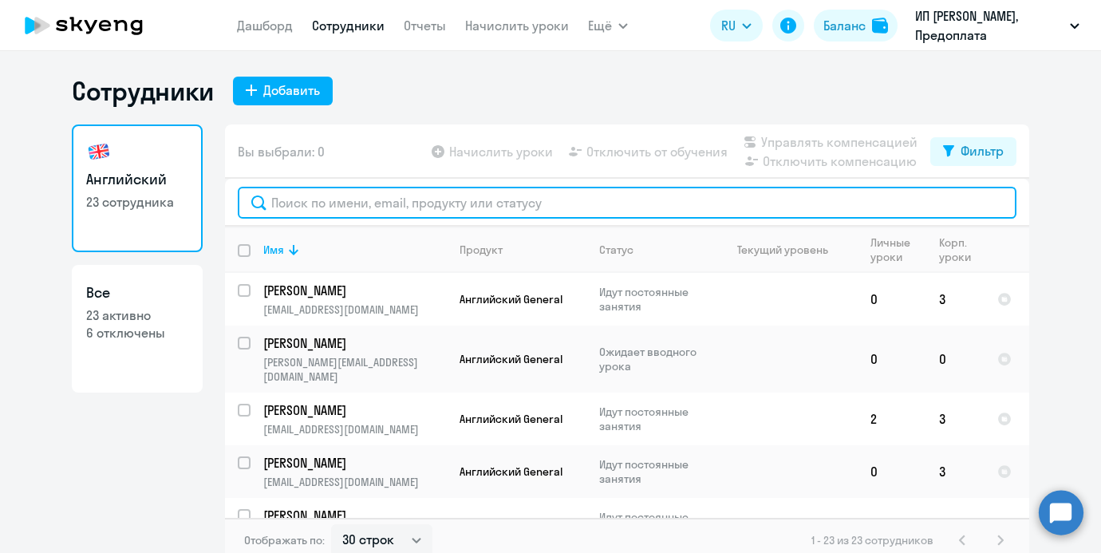
click at [385, 199] on input "text" at bounding box center [627, 203] width 779 height 32
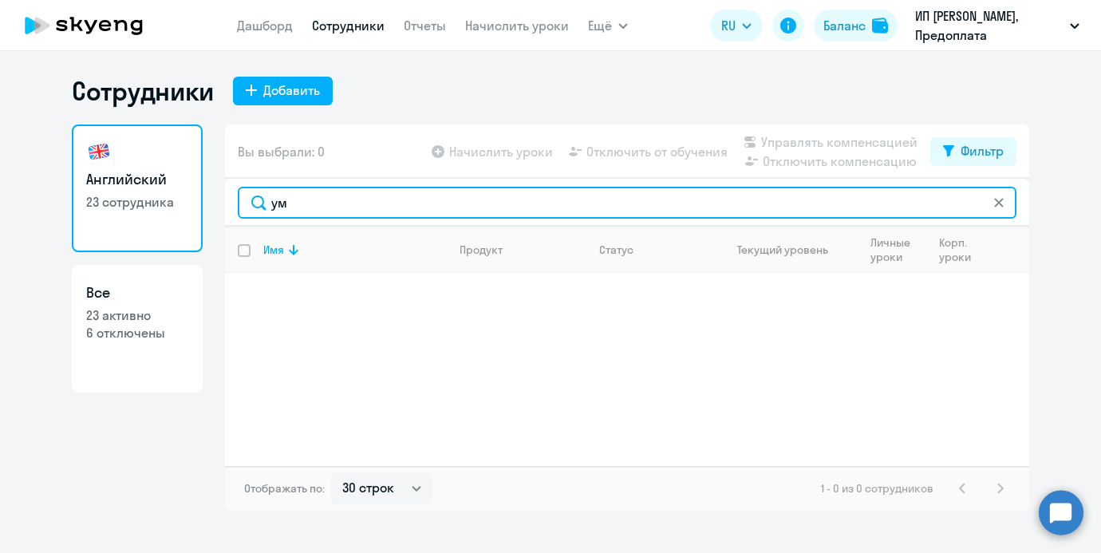
type input "ум"
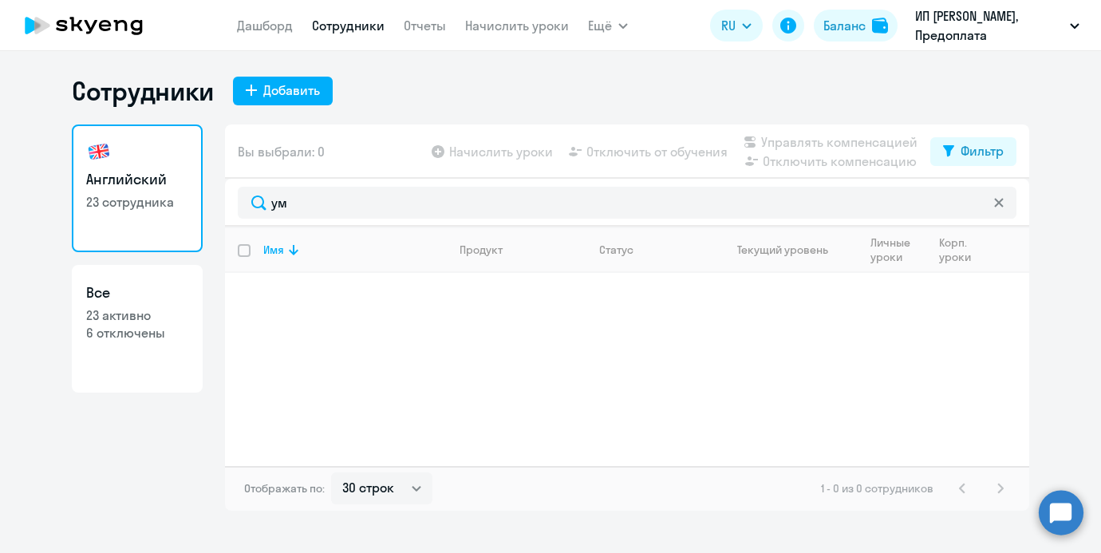
click at [519, 42] on app-header "Дашборд Сотрудники Отчеты Начислить уроки Ещё Дашборд Сотрудники Отчеты Начисли…" at bounding box center [550, 25] width 1101 height 51
click at [517, 34] on app-menu-item-link "Начислить уроки" at bounding box center [517, 26] width 104 height 20
click at [514, 21] on link "Начислить уроки" at bounding box center [517, 26] width 104 height 16
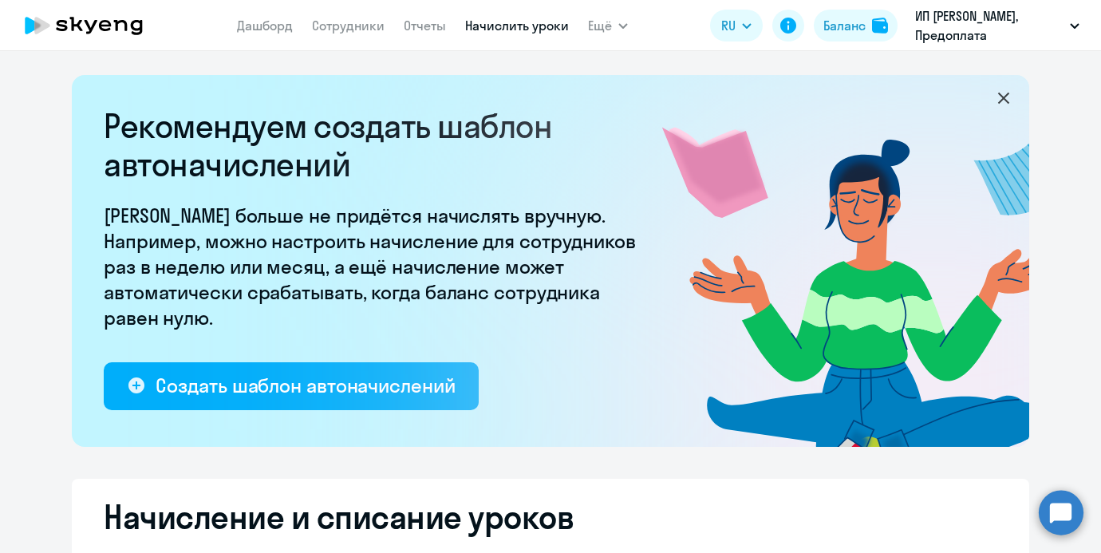
select select "10"
click at [863, 38] on button "Баланс" at bounding box center [856, 26] width 84 height 32
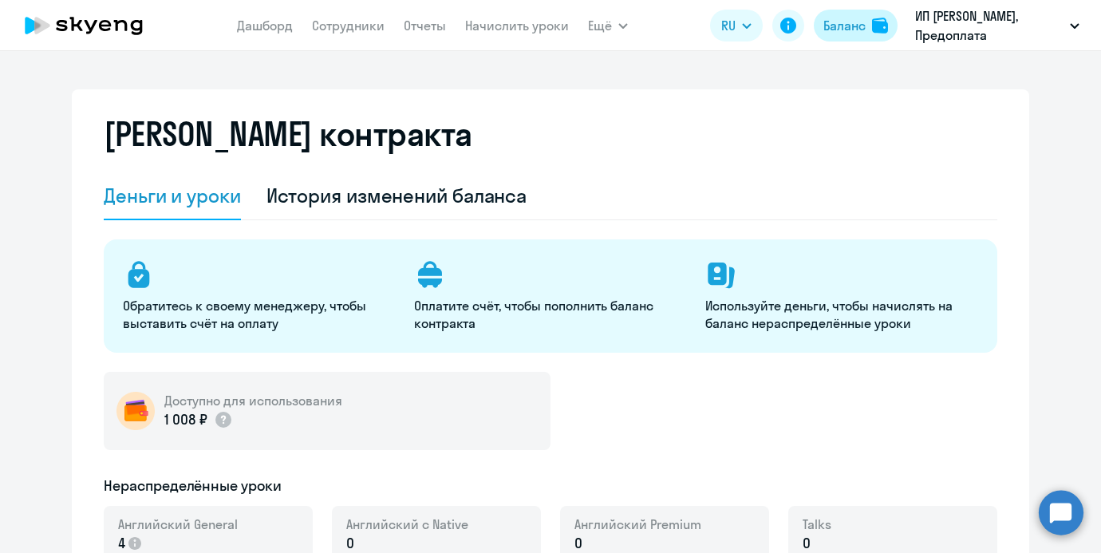
select select "english_adult_not_native_speaker"
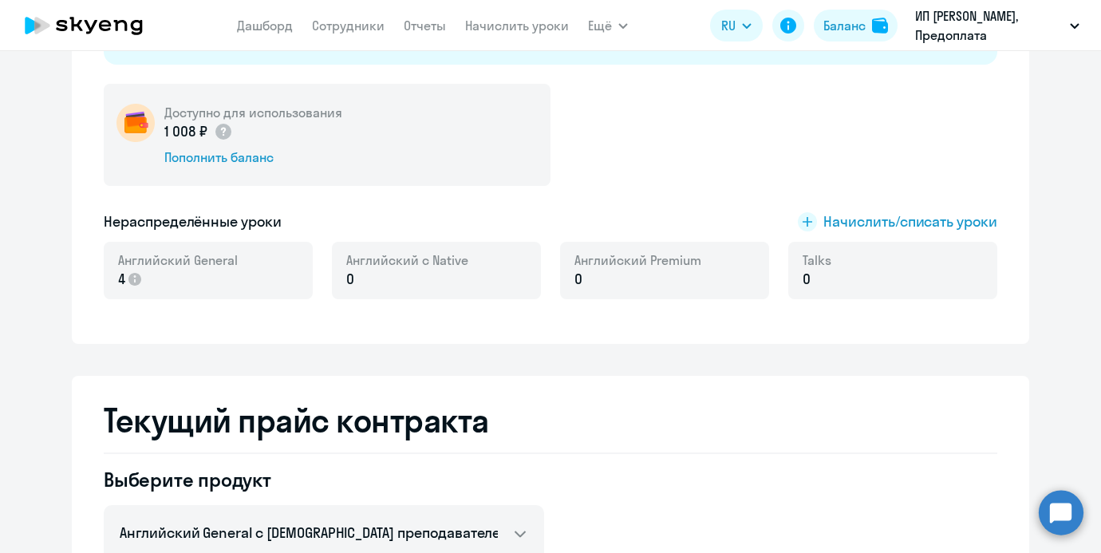
scroll to position [290, 0]
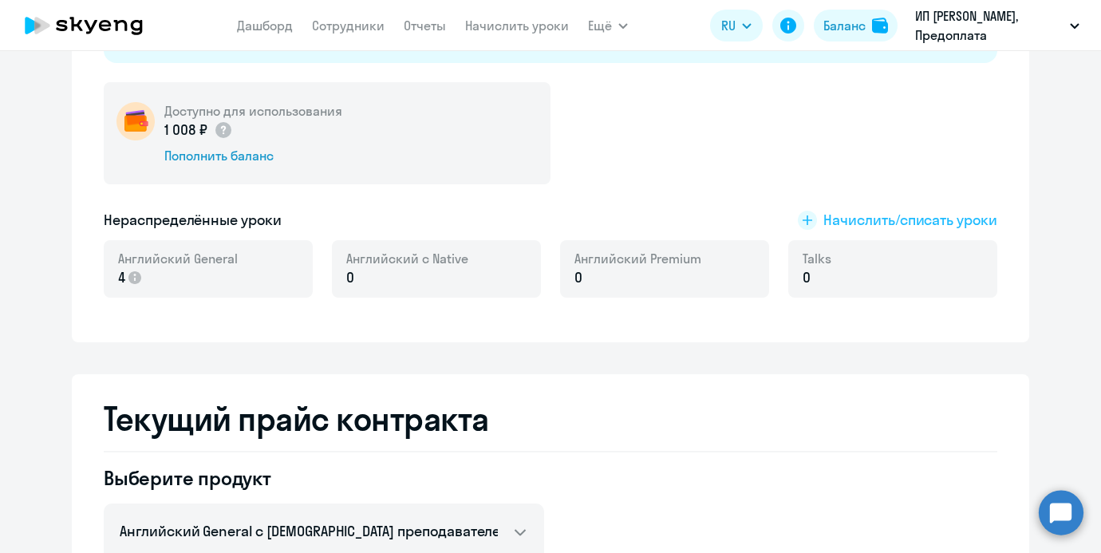
click at [930, 226] on span "Начислить/списать уроки" at bounding box center [911, 220] width 174 height 21
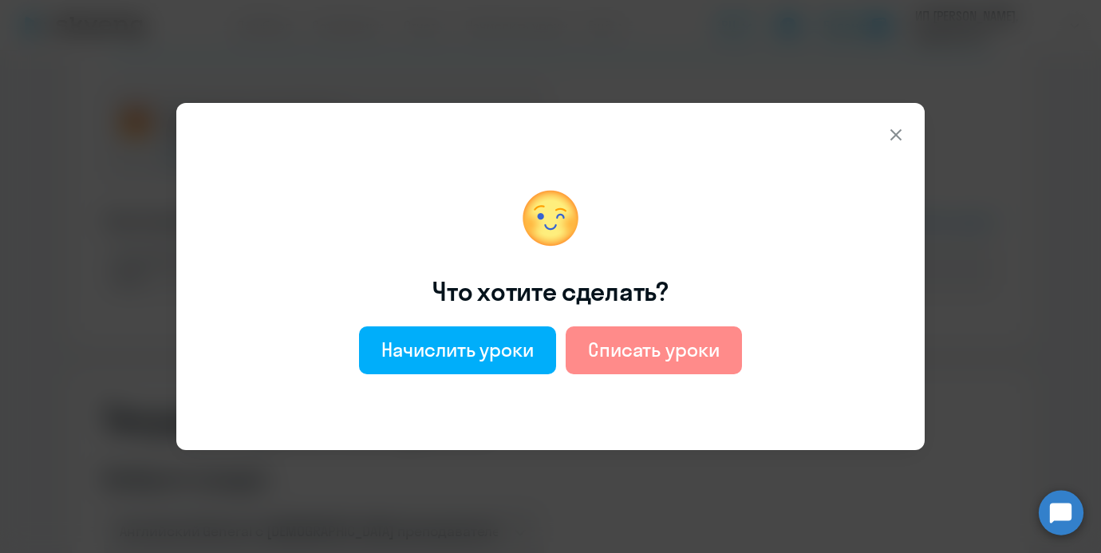
click at [673, 330] on button "Списать уроки" at bounding box center [654, 350] width 176 height 48
select select "english_adult_not_native_speaker"
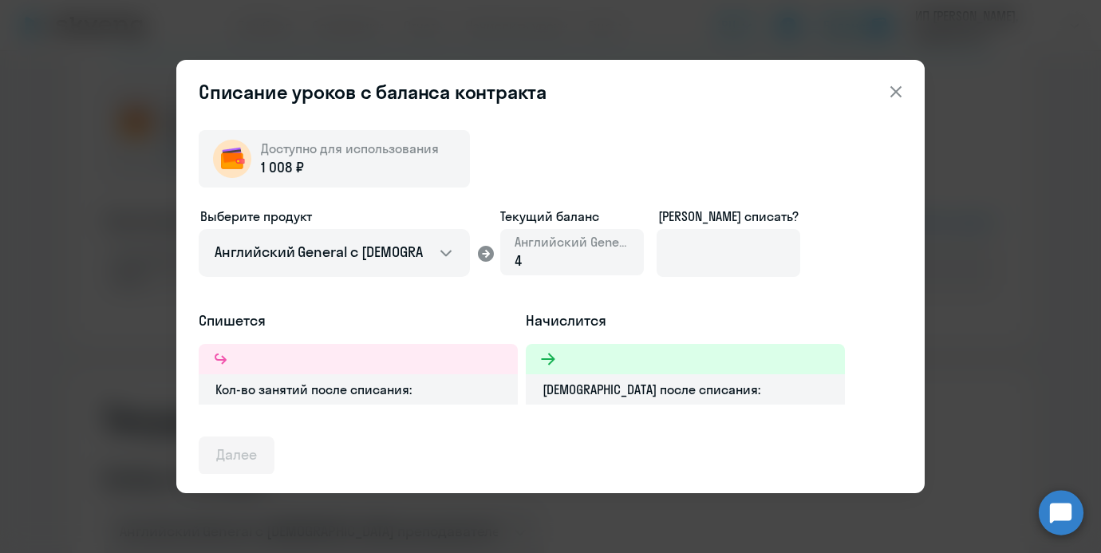
click at [672, 280] on ds-form-field "[PERSON_NAME] списать?" at bounding box center [729, 248] width 144 height 83
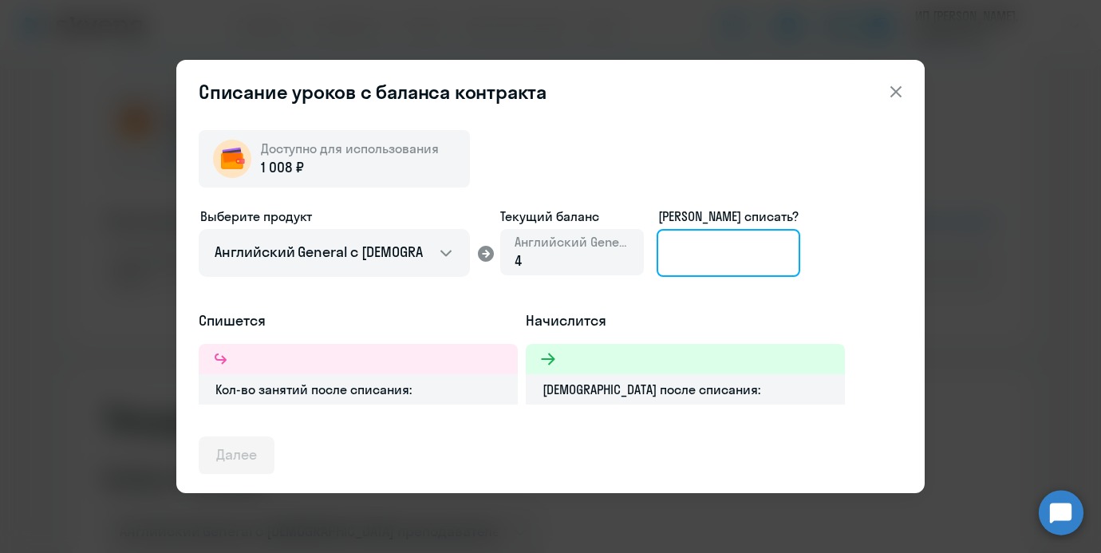
click at [685, 275] on input at bounding box center [729, 253] width 144 height 48
type input "2"
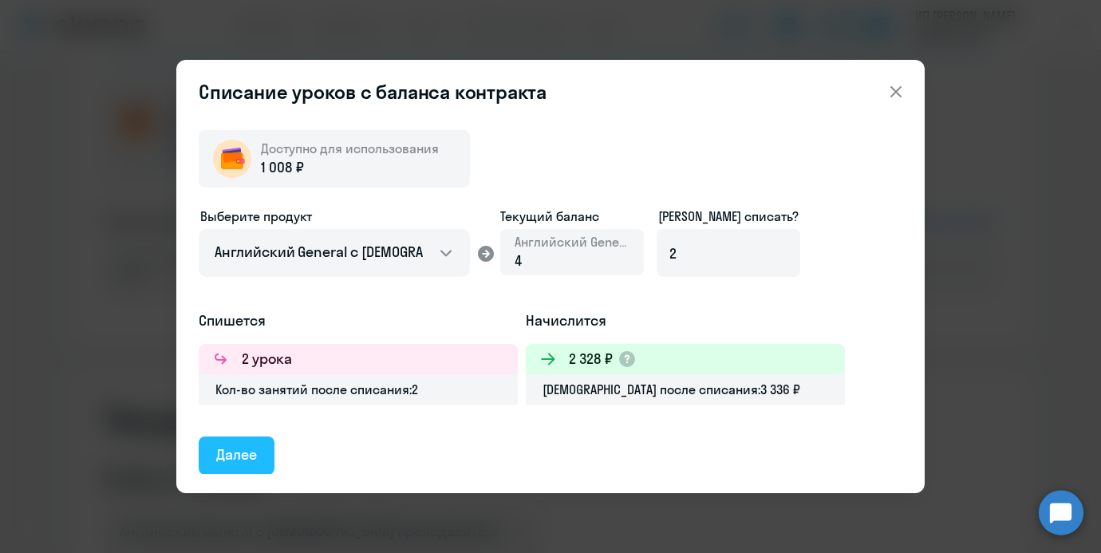
click at [262, 455] on button "Далее" at bounding box center [237, 456] width 76 height 38
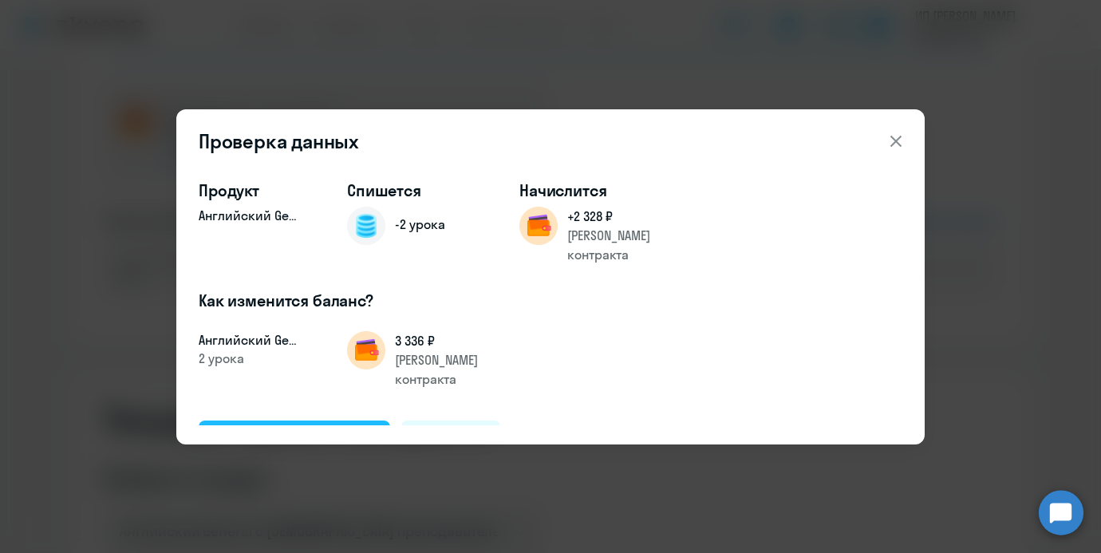
click at [314, 421] on button "Подтвердить и списать" at bounding box center [295, 440] width 192 height 38
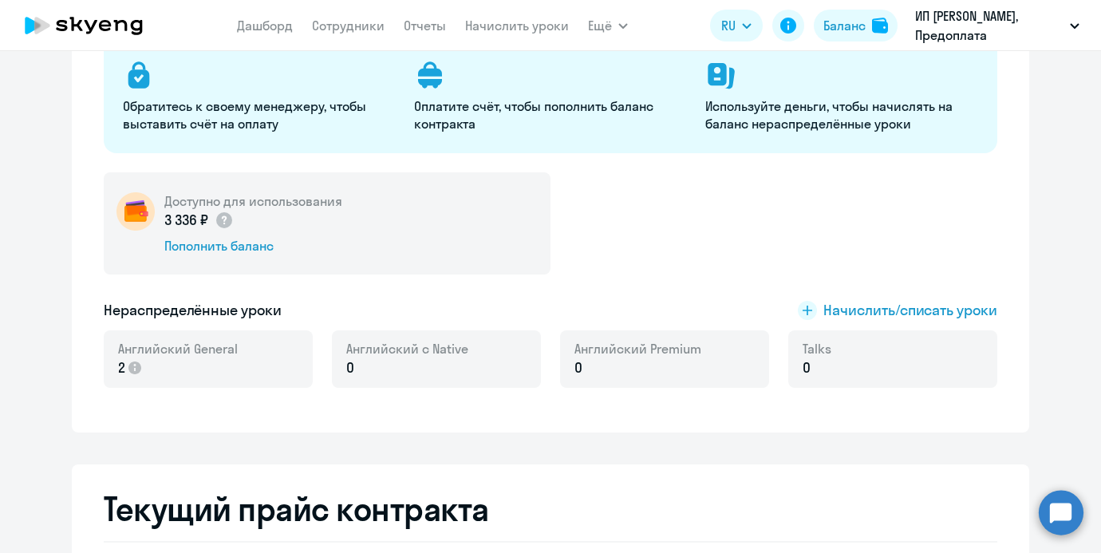
scroll to position [219, 0]
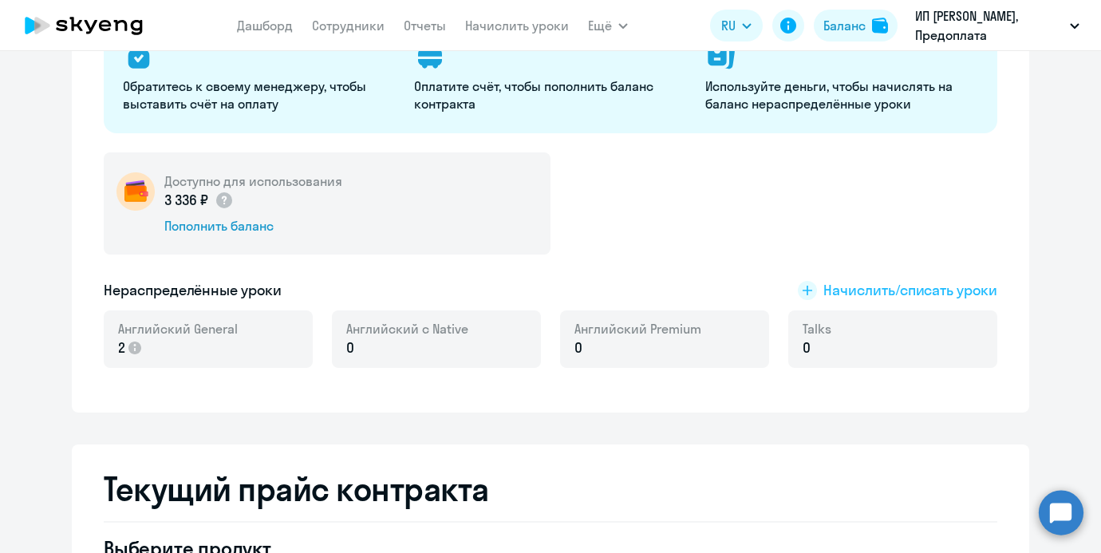
click at [985, 290] on span "Начислить/списать уроки" at bounding box center [911, 290] width 174 height 21
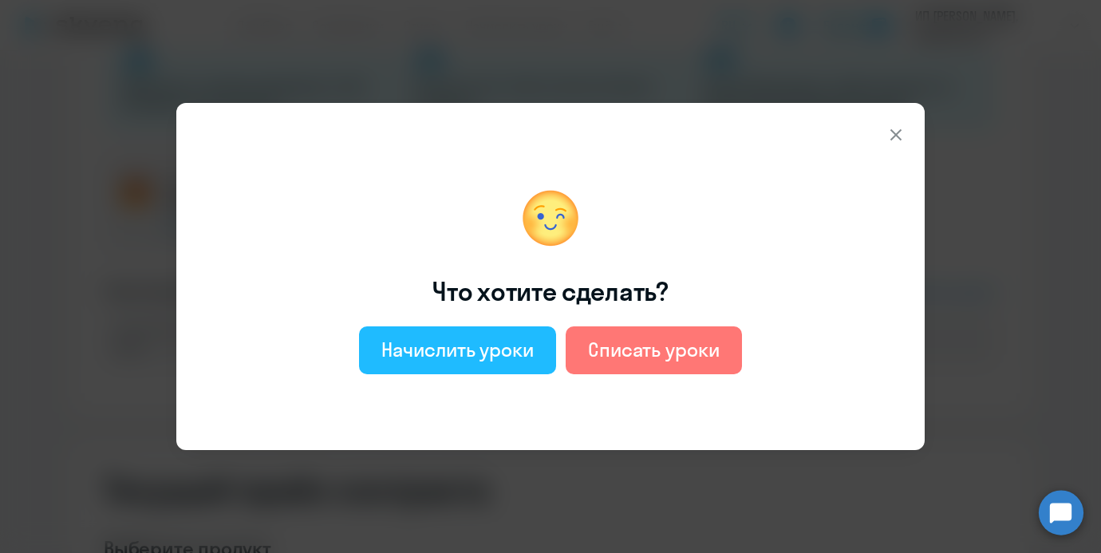
click at [532, 342] on div "Начислить уроки" at bounding box center [457, 350] width 152 height 26
select select "english_adult_not_native_speaker"
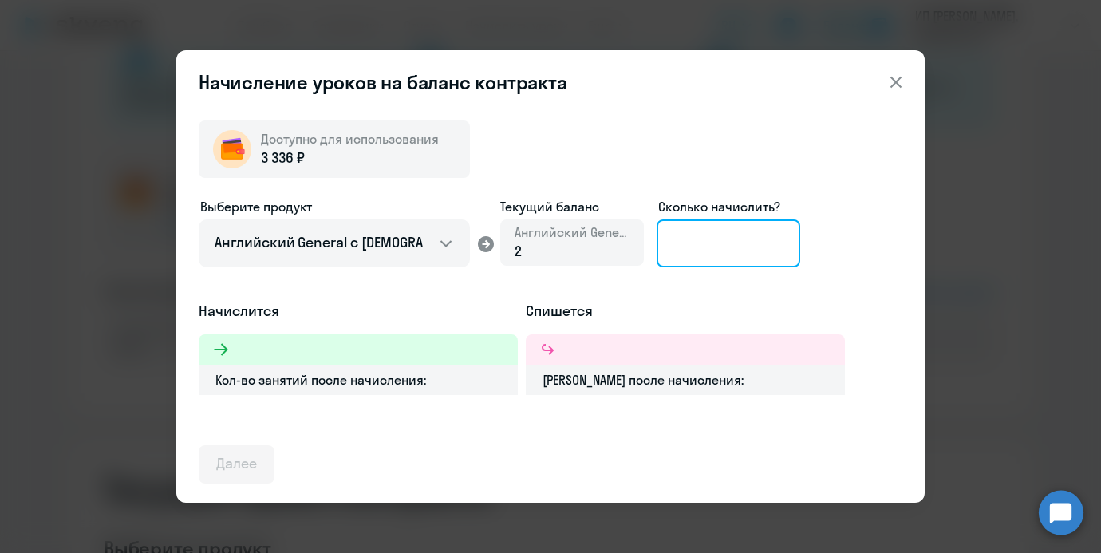
click at [689, 244] on input at bounding box center [729, 243] width 144 height 48
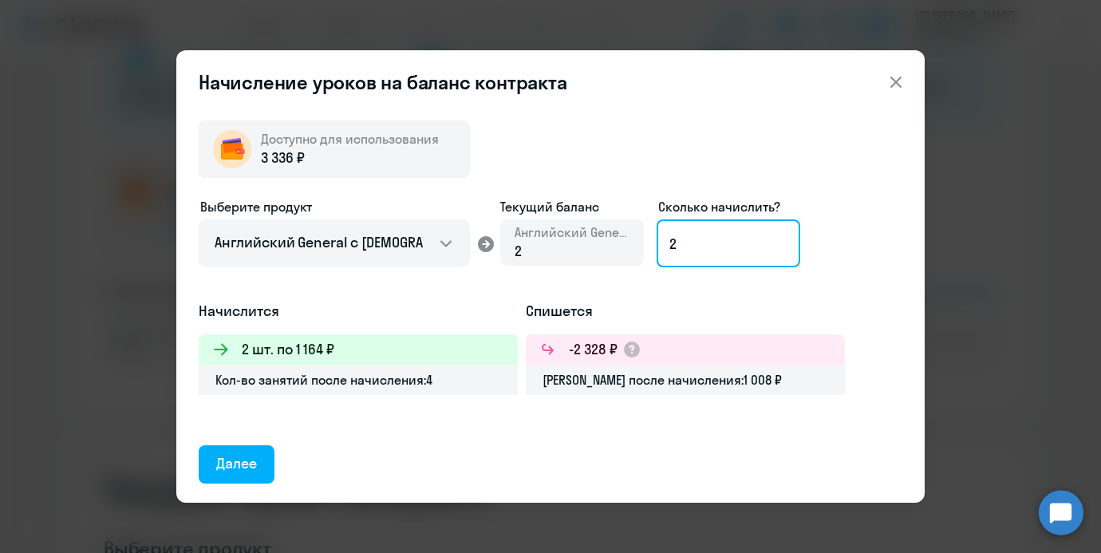
type input "2"
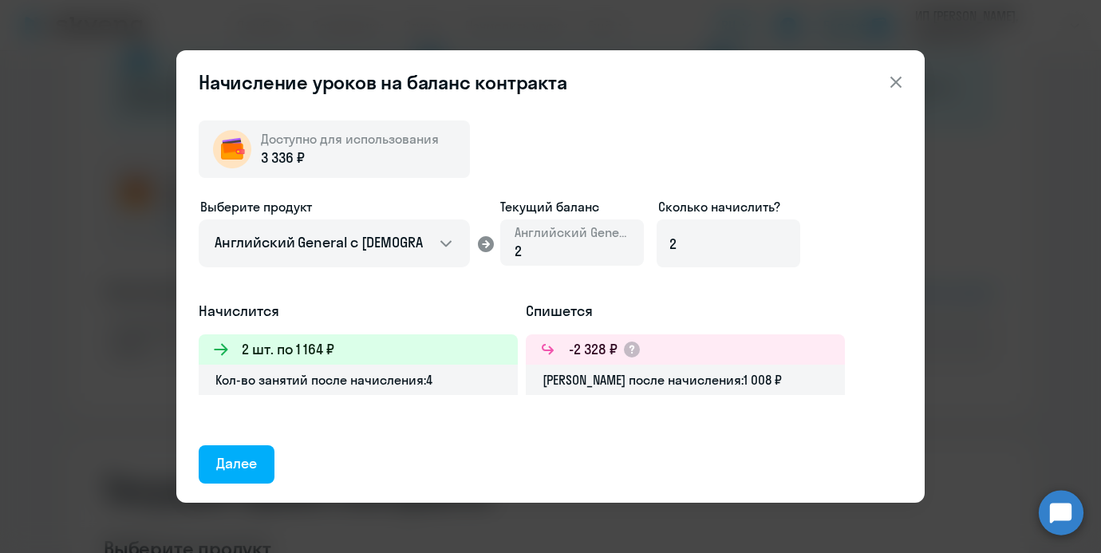
click at [913, 87] on header "Начисление уроков на баланс контракта" at bounding box center [550, 82] width 749 height 26
click at [896, 85] on icon at bounding box center [896, 82] width 19 height 19
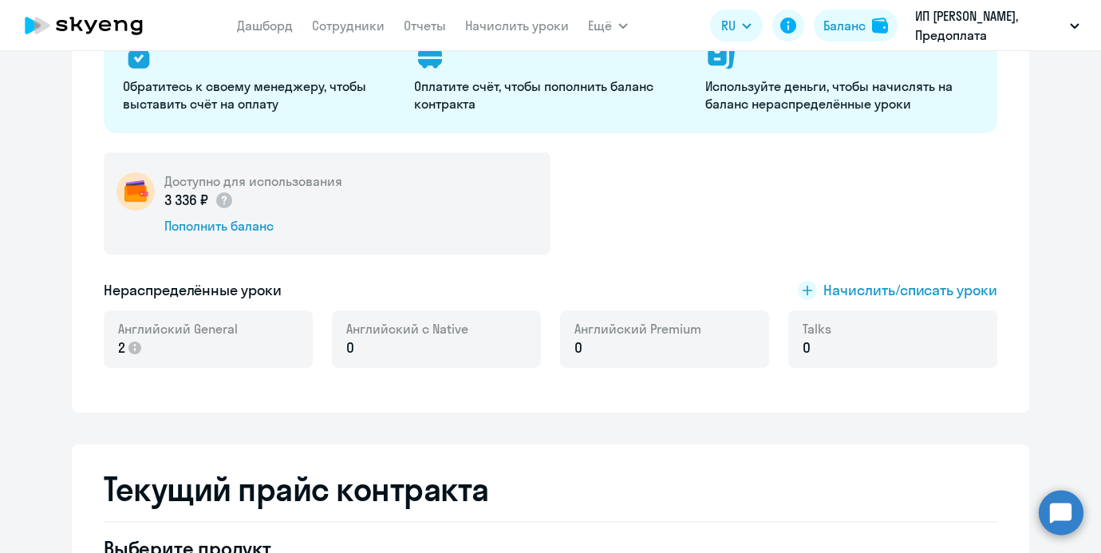
scroll to position [0, 0]
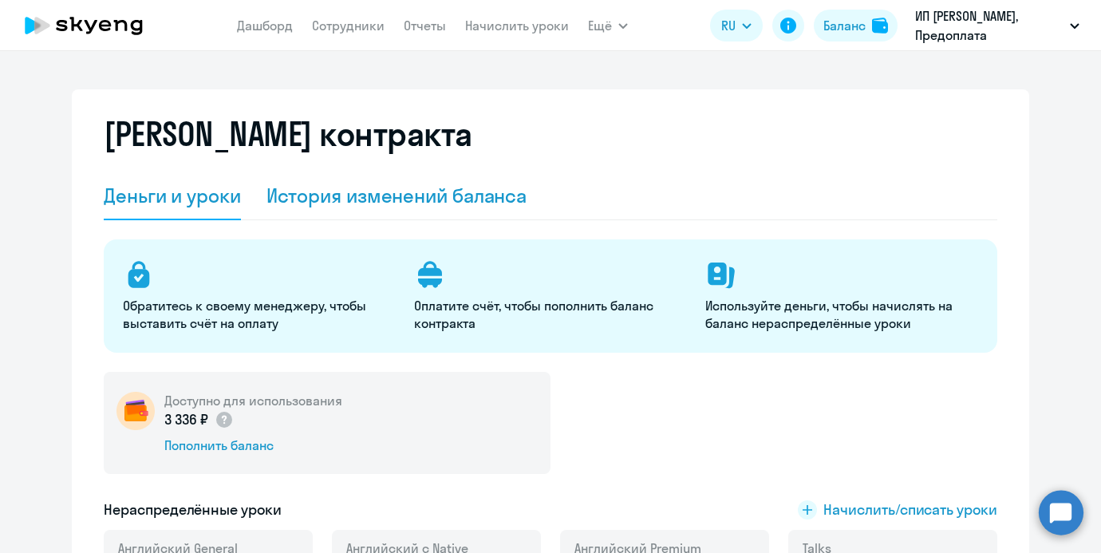
click at [338, 194] on div "История изменений баланса" at bounding box center [397, 196] width 261 height 26
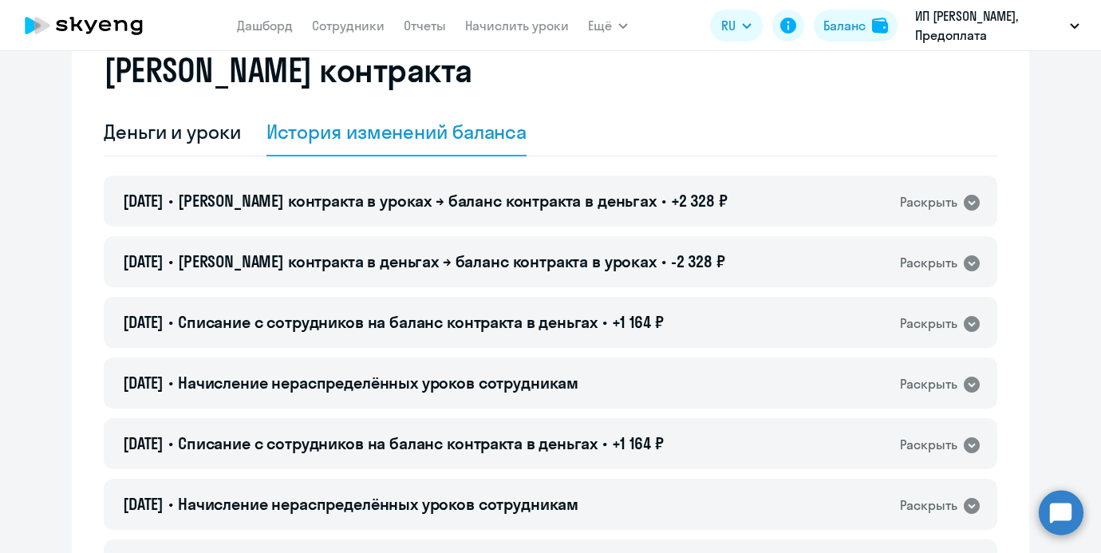
scroll to position [90, 0]
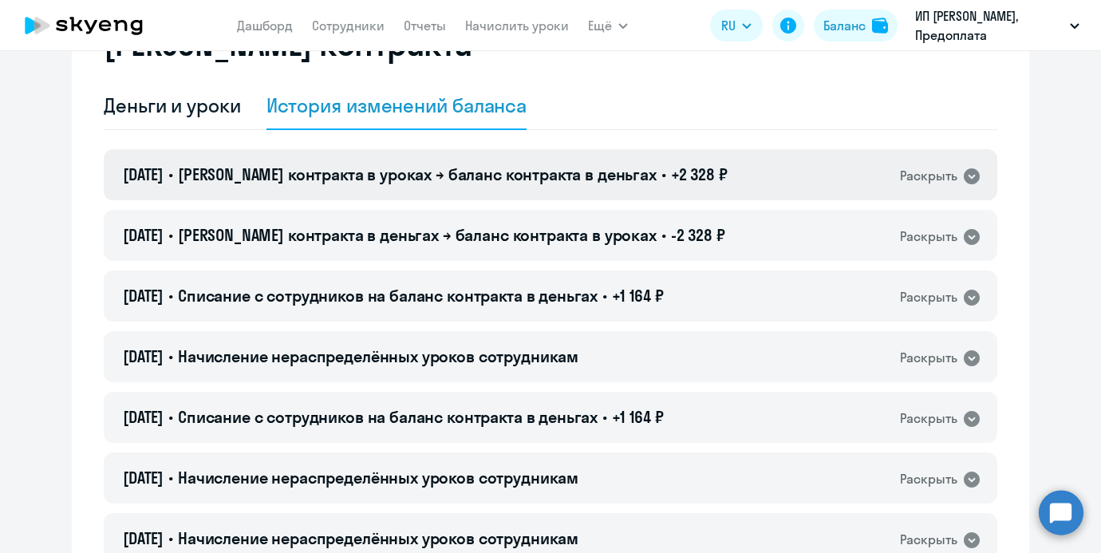
click at [574, 180] on span "Баланс контракта в уроках → баланс контракта в деньгах" at bounding box center [417, 174] width 479 height 20
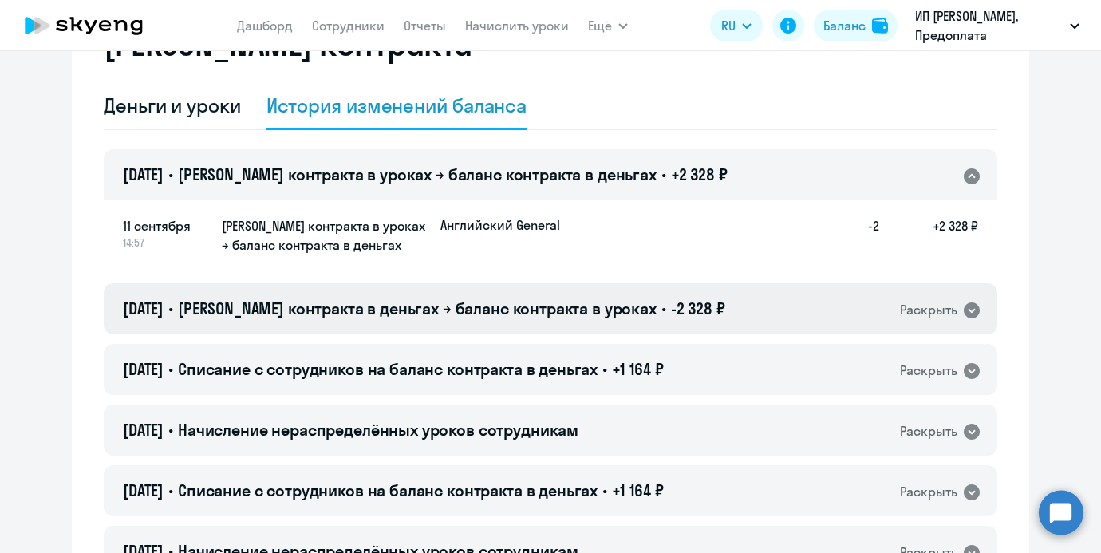
click at [543, 321] on div "11.09.2025 • Баланс контракта в деньгах → баланс контракта в уроках • -2 328 ₽ …" at bounding box center [551, 308] width 894 height 51
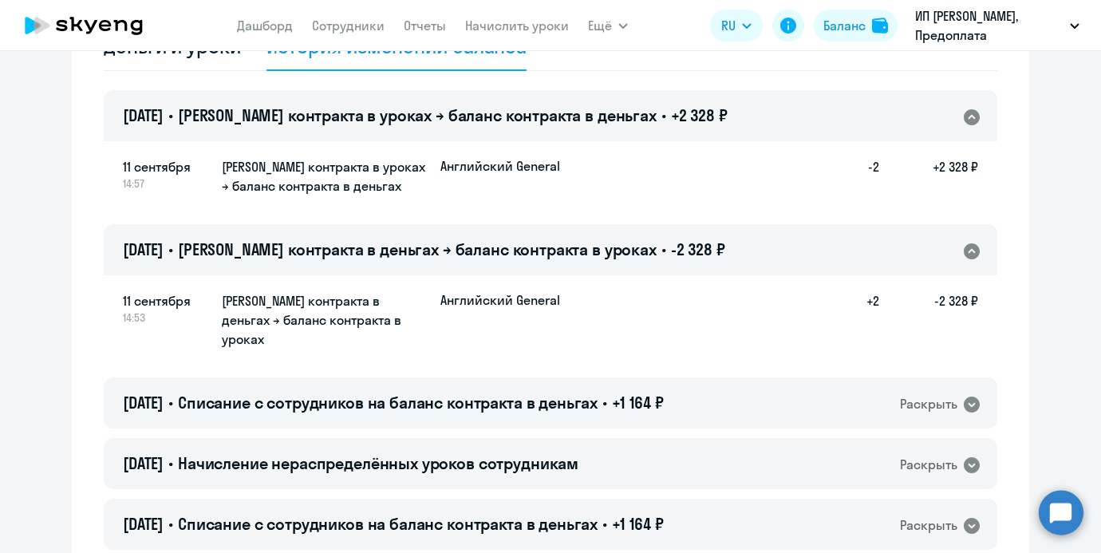
scroll to position [151, 0]
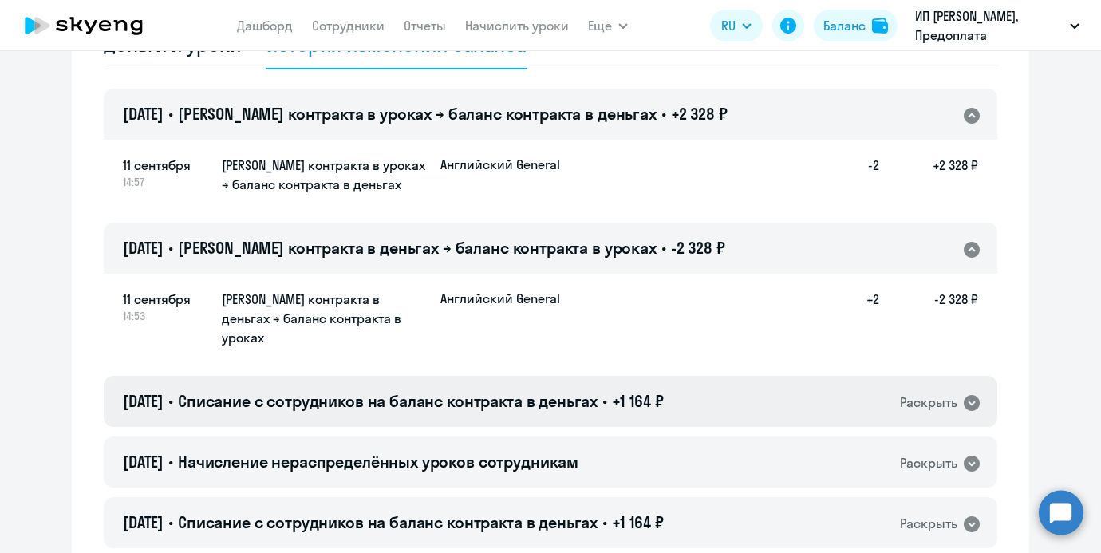
click at [530, 391] on span "Списание с сотрудников на баланс контракта в деньгах" at bounding box center [388, 401] width 420 height 20
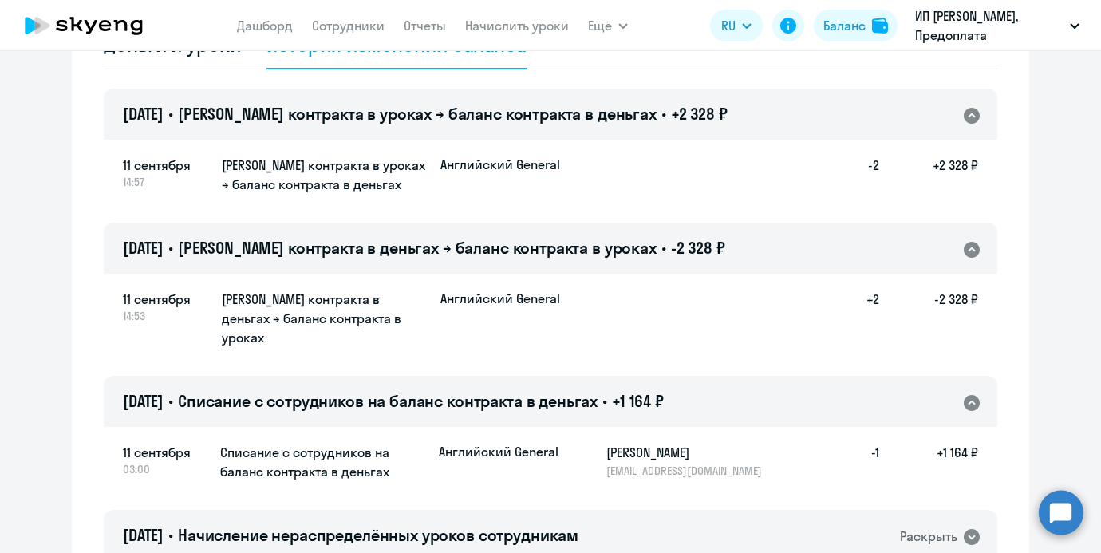
scroll to position [0, 0]
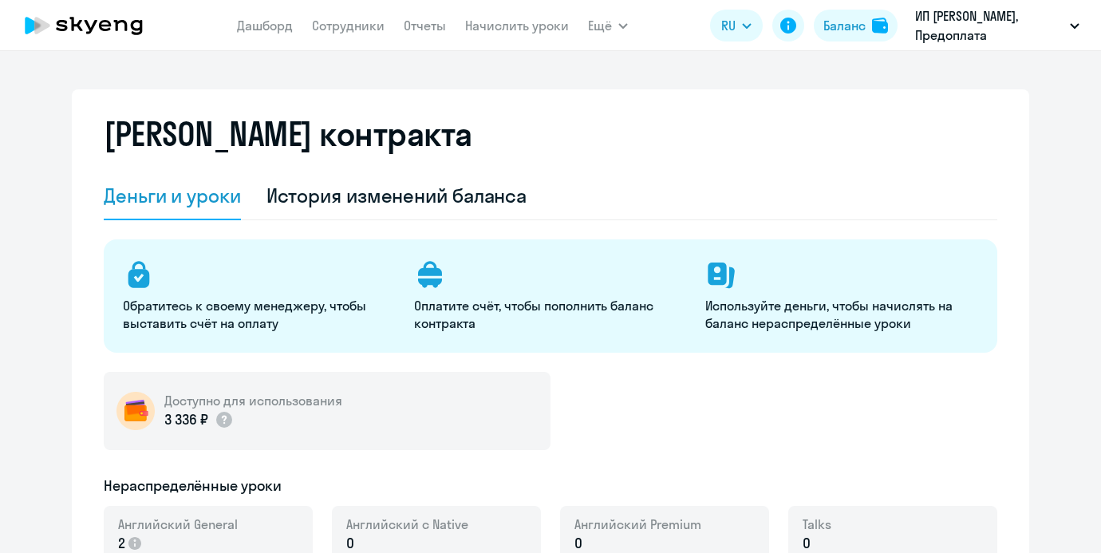
select select "english_adult_not_native_speaker"
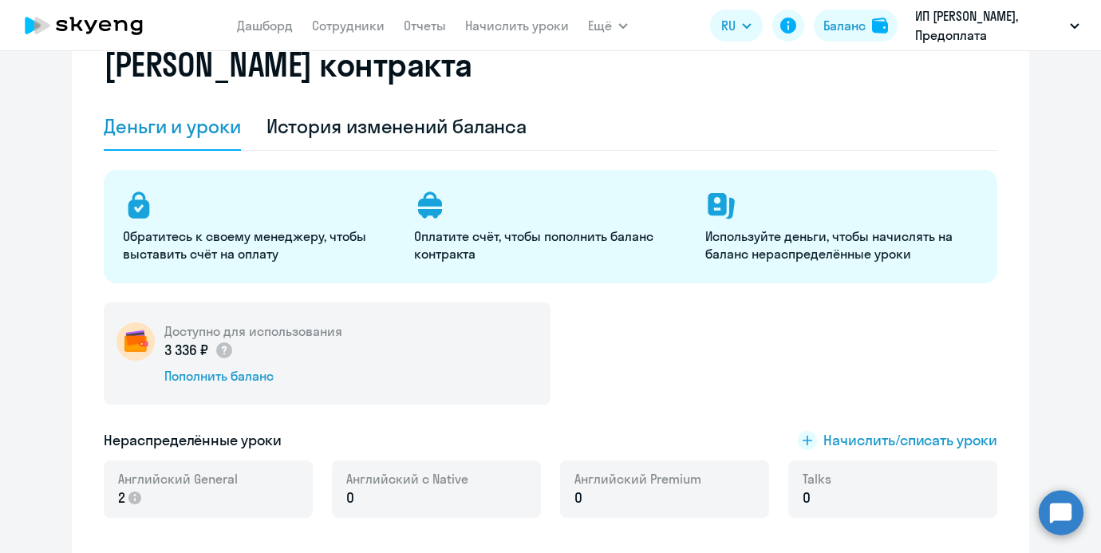
scroll to position [70, 0]
click at [842, 445] on span "Начислить/списать уроки" at bounding box center [911, 439] width 174 height 21
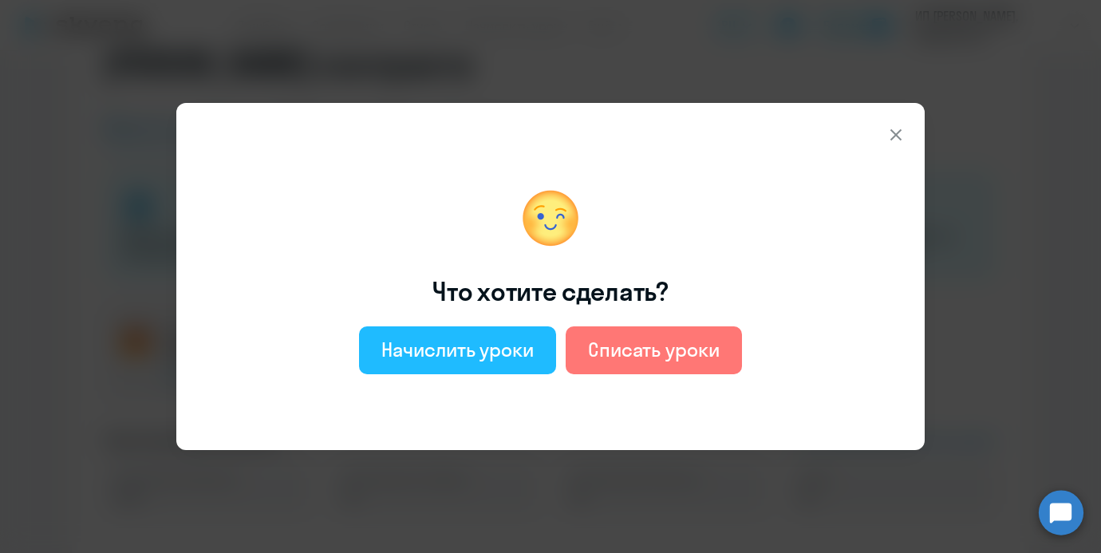
click at [502, 334] on button "Начислить уроки" at bounding box center [457, 350] width 197 height 48
select select "english_adult_not_native_speaker"
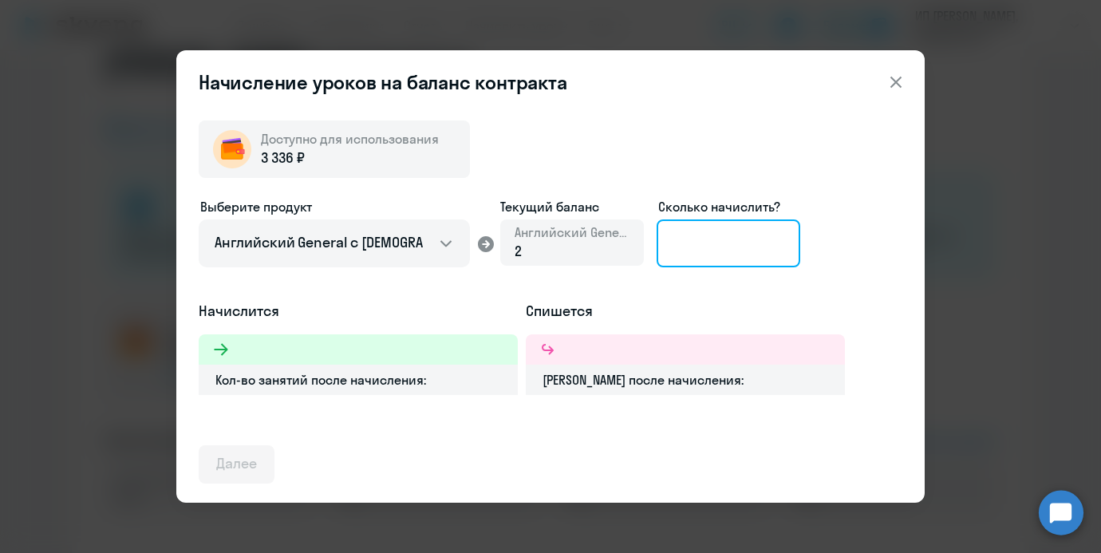
click at [686, 262] on input at bounding box center [729, 243] width 144 height 48
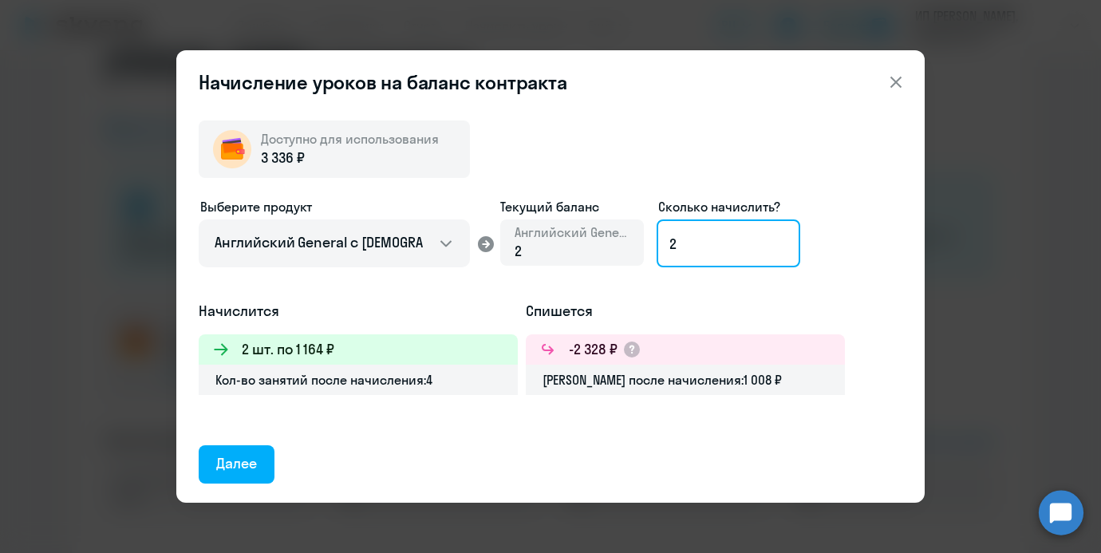
type input "2"
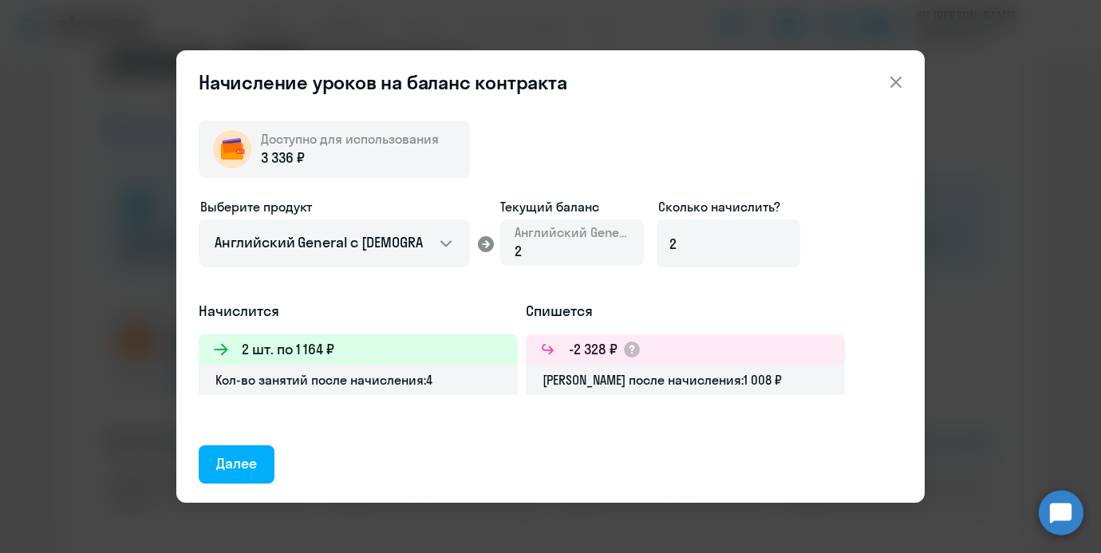
click at [598, 349] on h3 "-2 328 ₽" at bounding box center [593, 349] width 49 height 21
drag, startPoint x: 605, startPoint y: 349, endPoint x: 571, endPoint y: 349, distance: 34.3
click at [571, 349] on h3 "-2 328 ₽" at bounding box center [593, 349] width 49 height 21
copy h3 "2 328"
click at [888, 85] on icon at bounding box center [896, 82] width 19 height 19
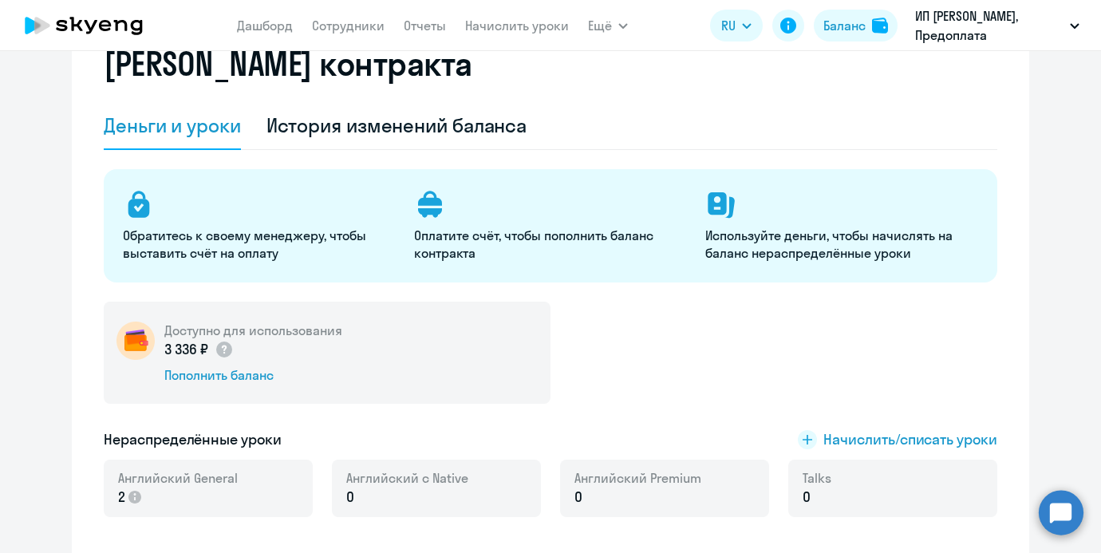
scroll to position [203, 0]
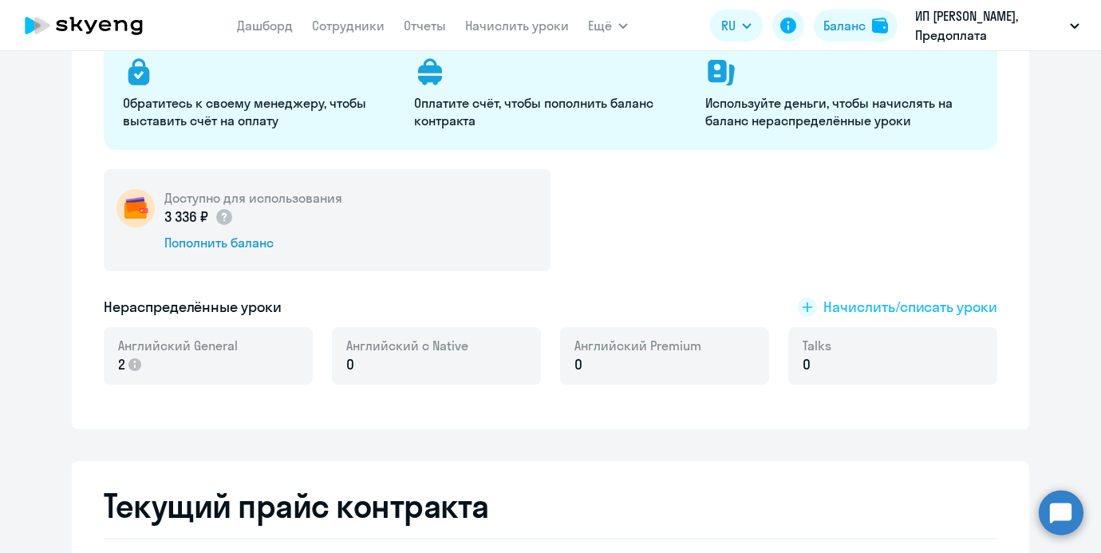
click at [836, 303] on span "Начислить/списать уроки" at bounding box center [911, 307] width 174 height 21
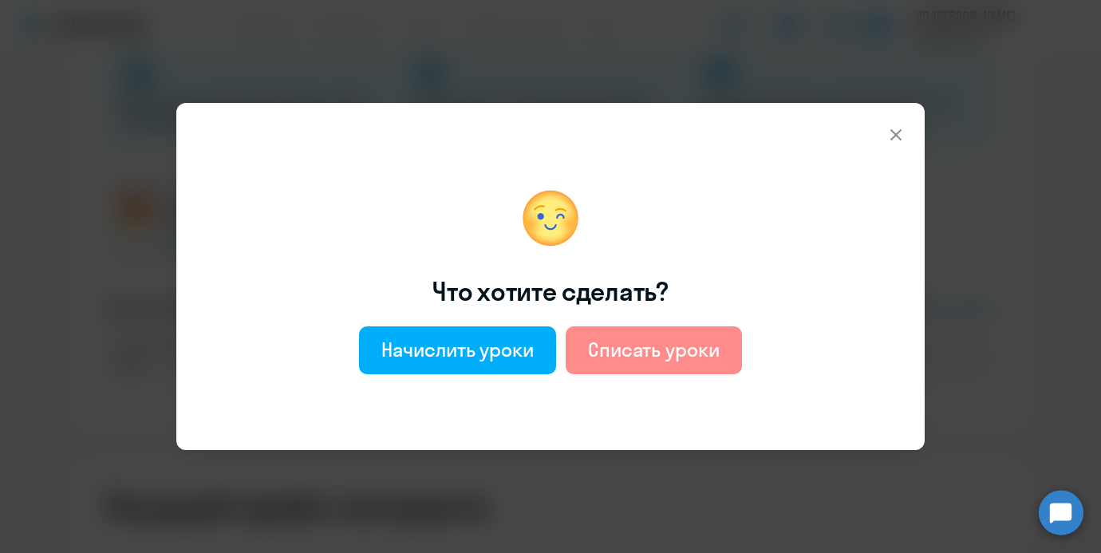
click at [700, 337] on div "Списать уроки" at bounding box center [654, 350] width 132 height 26
select select "english_adult_not_native_speaker"
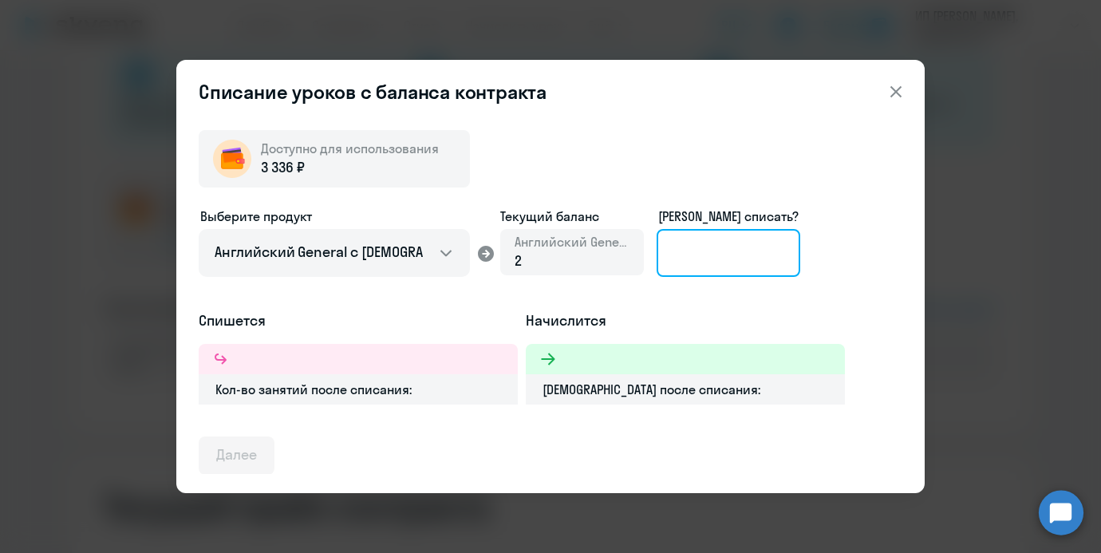
click at [691, 256] on input at bounding box center [729, 253] width 144 height 48
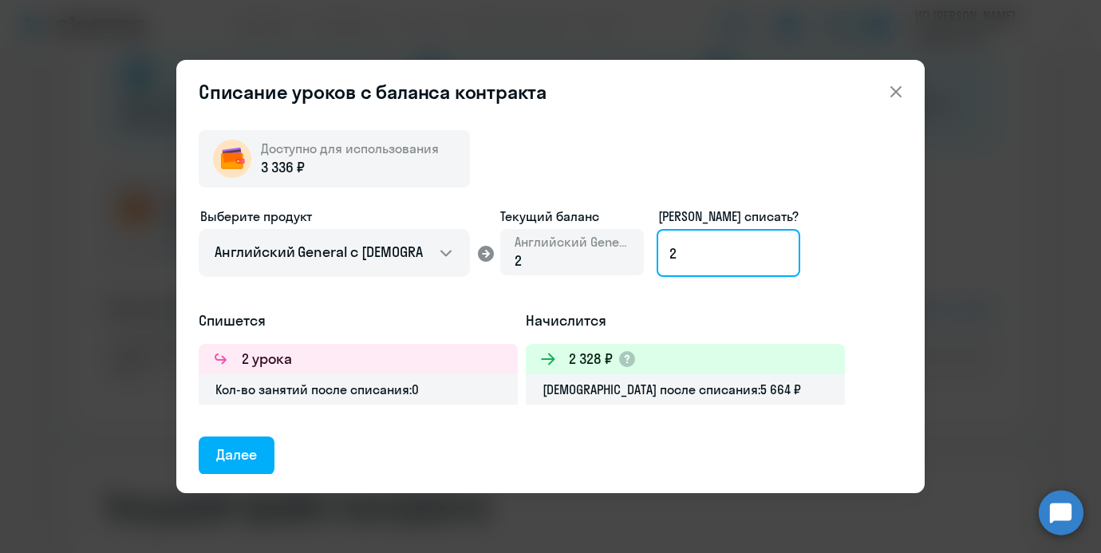
type input "2"
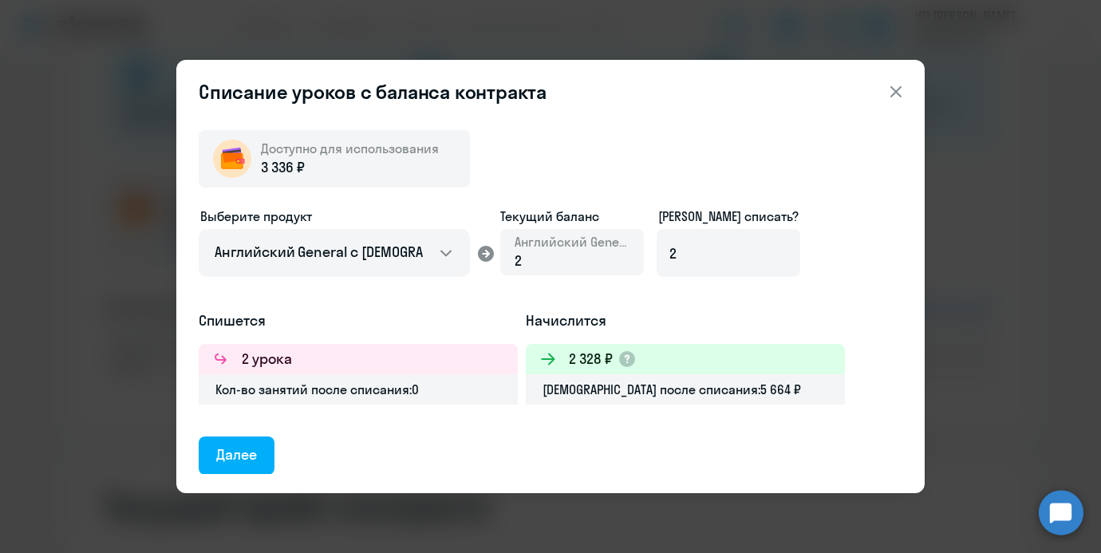
click at [908, 75] on div "Списание уроков с баланса контракта Доступно для использования 3 336 ₽ Выберите…" at bounding box center [550, 276] width 749 height 433
click at [887, 96] on icon at bounding box center [896, 91] width 19 height 19
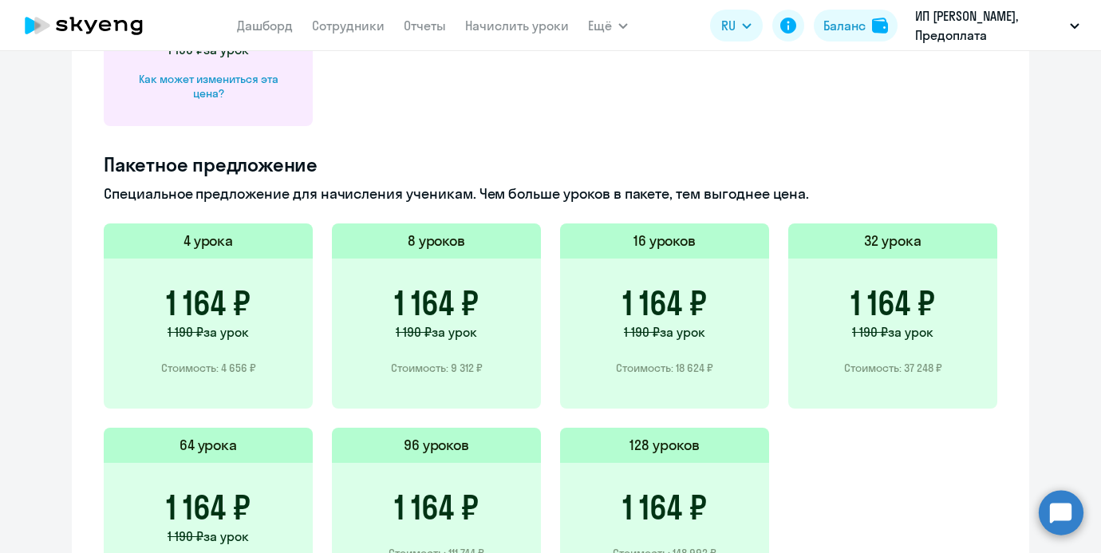
scroll to position [1009, 0]
